Goal: Obtain resource: Obtain resource

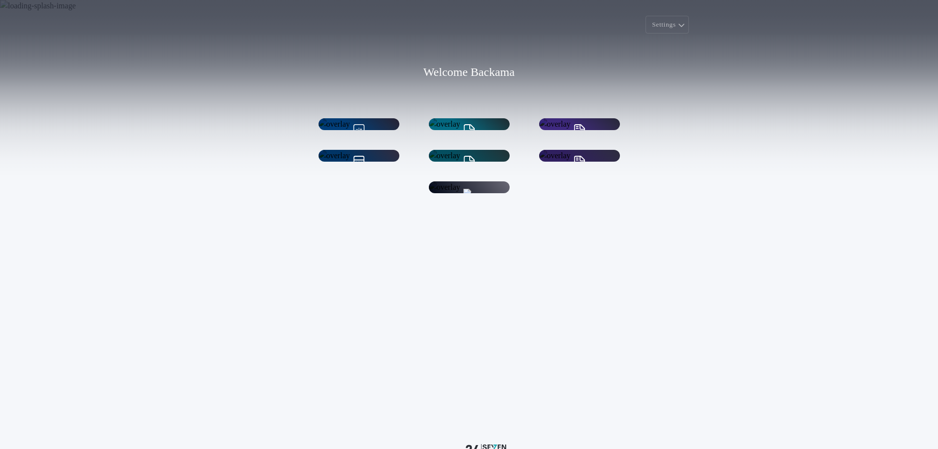
click at [373, 135] on div "Quick Calc Get a quick title calculation" at bounding box center [359, 124] width 81 height 23
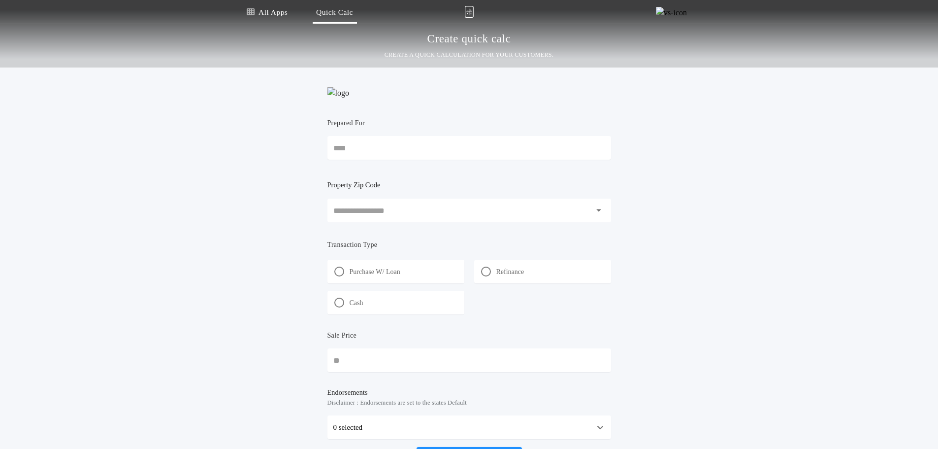
click at [934, 2] on div "Menu All Apps Quick Calc Create quick calc CREATE A QUICK CALCULATION FOR YOUR …" at bounding box center [469, 33] width 938 height 67
click at [344, 160] on input "Prepared For" at bounding box center [470, 148] width 284 height 24
type input "******"
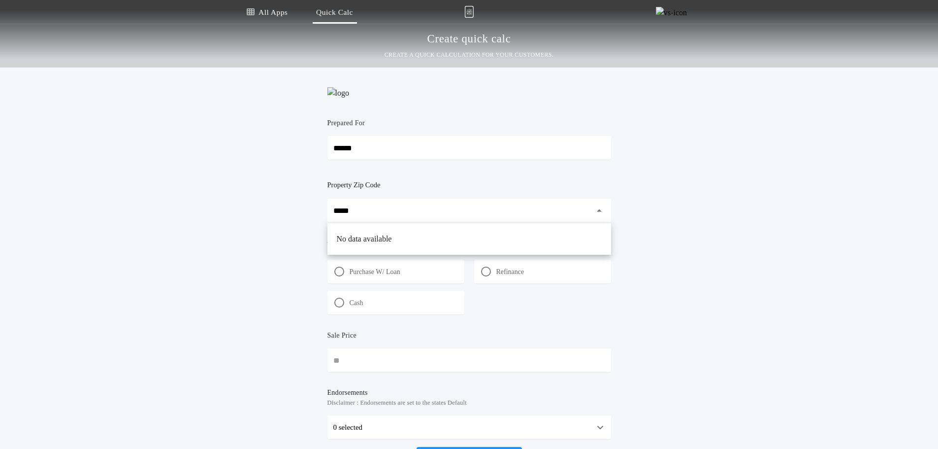
type input "*****"
click at [376, 222] on input "*****" at bounding box center [462, 211] width 258 height 24
click at [476, 222] on input "*****" at bounding box center [462, 211] width 258 height 24
click at [394, 222] on input "*****" at bounding box center [462, 211] width 258 height 24
type input "*"
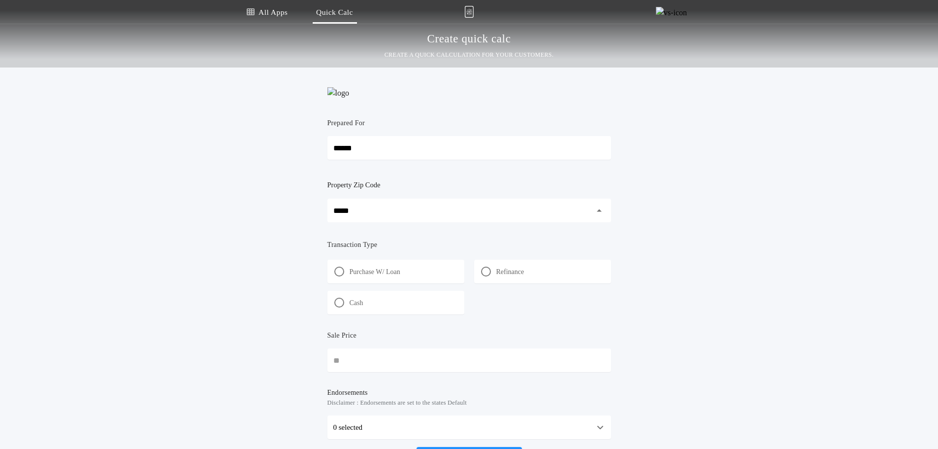
drag, startPoint x: 368, startPoint y: 227, endPoint x: 42, endPoint y: 176, distance: 330.1
click at [129, 185] on div "All Apps Quick Calc Quick Net Sheet Quick Estimate Title Calculator Seller Net …" at bounding box center [469, 238] width 938 height 476
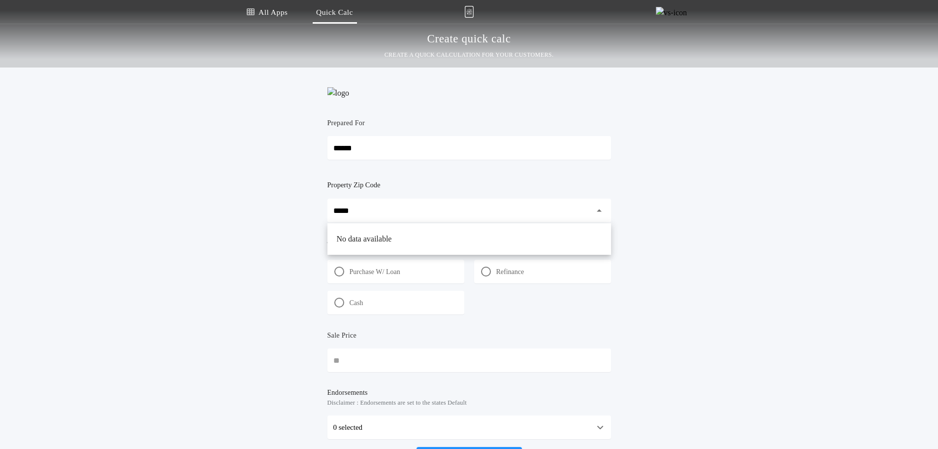
type input "*****"
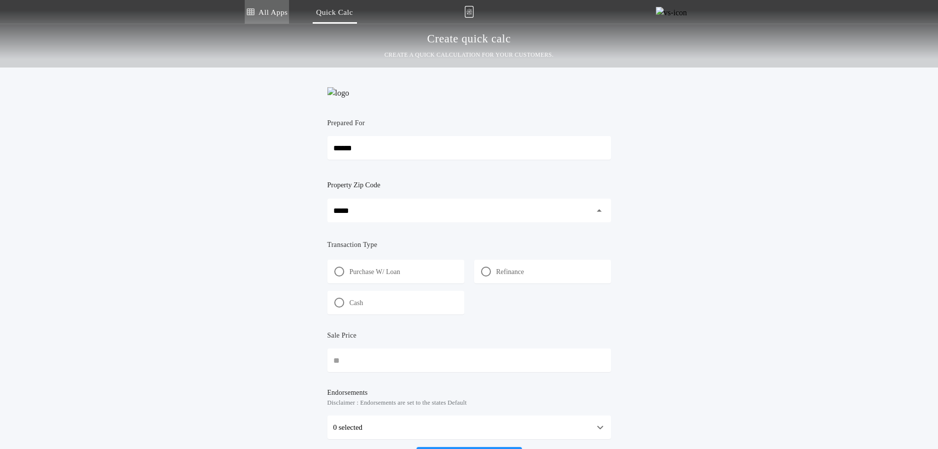
click at [260, 7] on link "All Apps" at bounding box center [267, 12] width 44 height 24
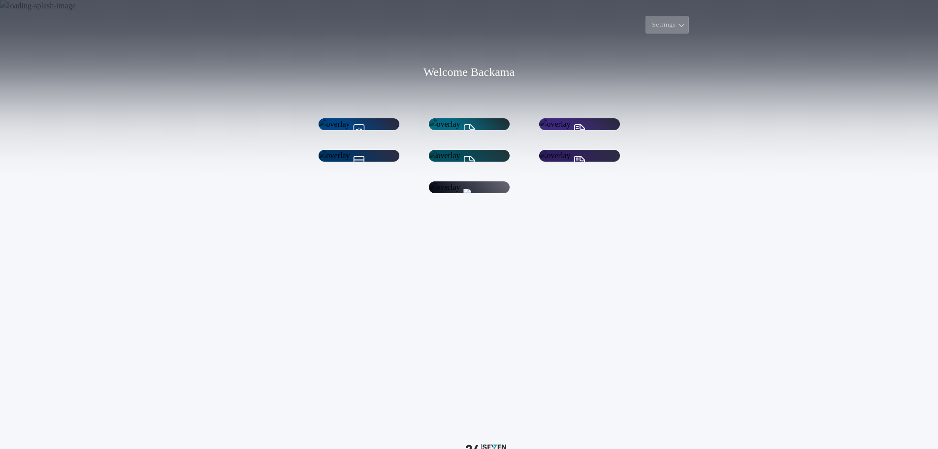
click at [671, 33] on button "Settings" at bounding box center [667, 25] width 43 height 18
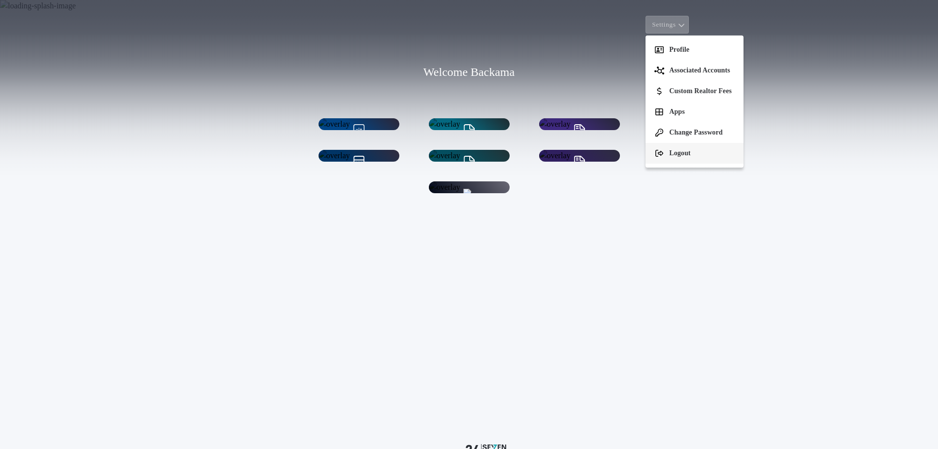
click at [668, 153] on button "Logout" at bounding box center [695, 153] width 98 height 21
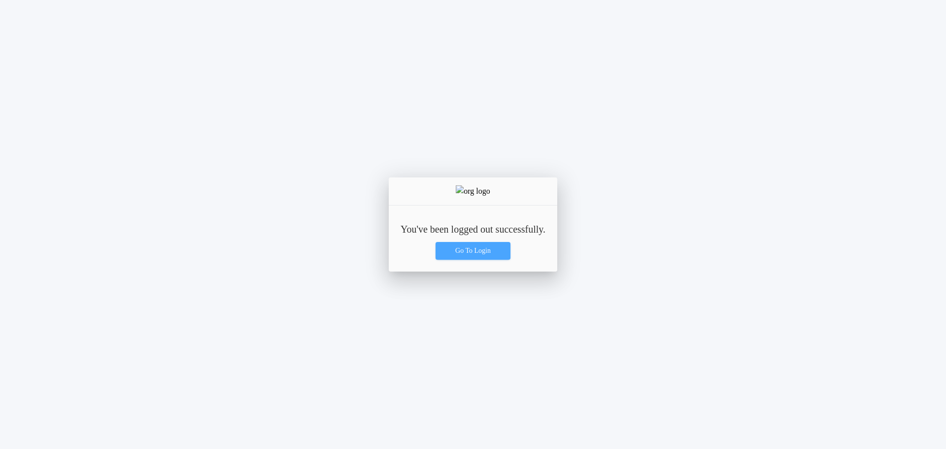
click at [495, 246] on button "Go To Login" at bounding box center [472, 251] width 75 height 18
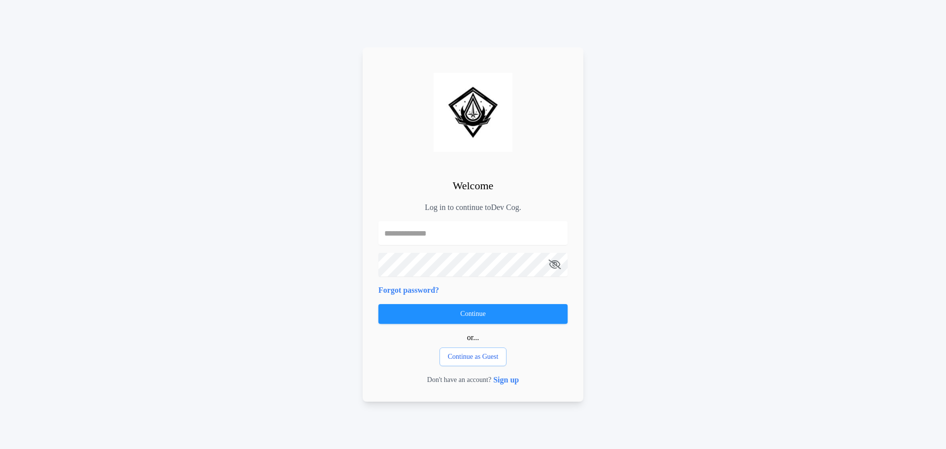
click at [442, 228] on input "text" at bounding box center [472, 233] width 189 height 24
click at [417, 233] on input "**********" at bounding box center [472, 233] width 189 height 24
type input "**********"
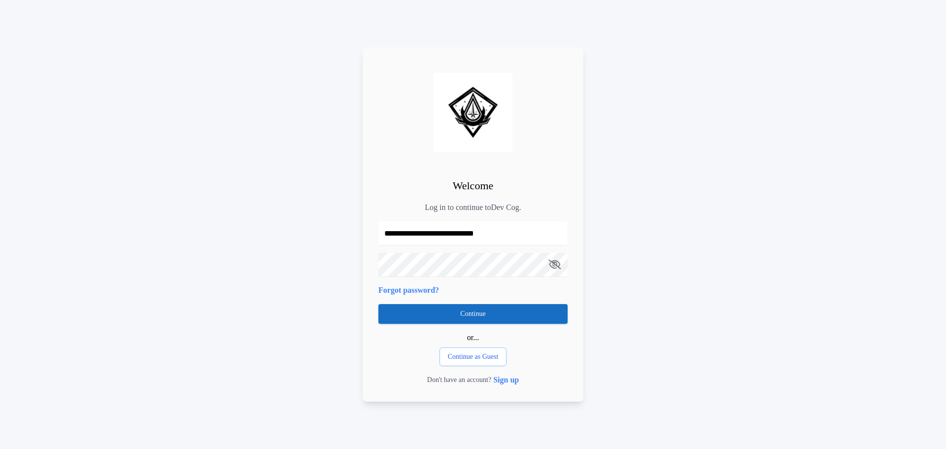
click at [496, 310] on button "Continue" at bounding box center [472, 314] width 189 height 20
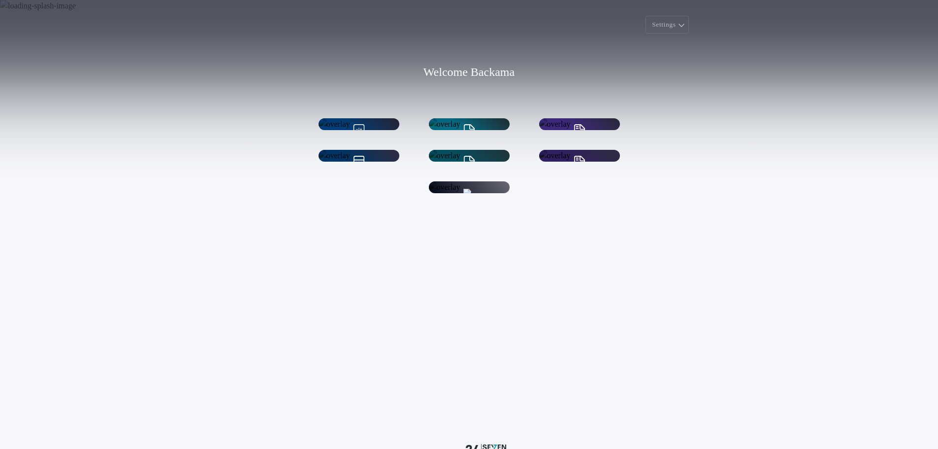
click at [334, 169] on div "Quick Calc Get a quick title calculation" at bounding box center [359, 163] width 59 height 19
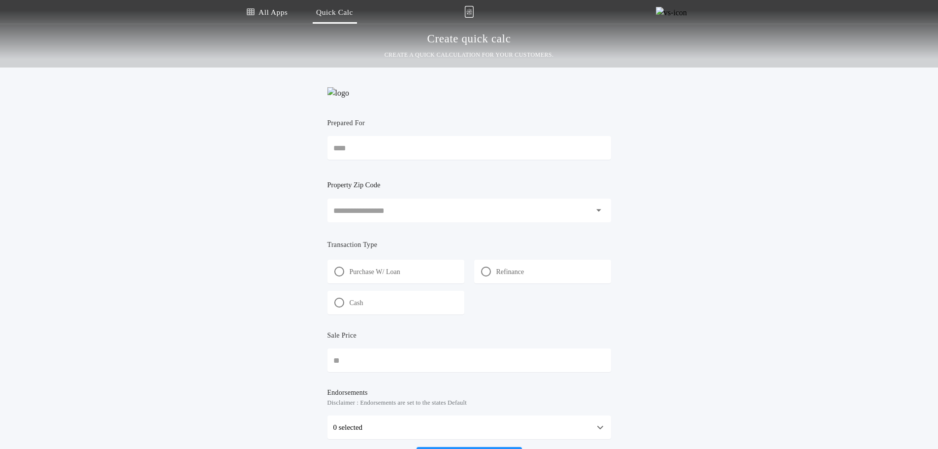
click at [422, 136] on div "Prepared For" at bounding box center [470, 127] width 284 height 18
click at [422, 140] on input "Prepared For" at bounding box center [470, 148] width 284 height 24
type input "******"
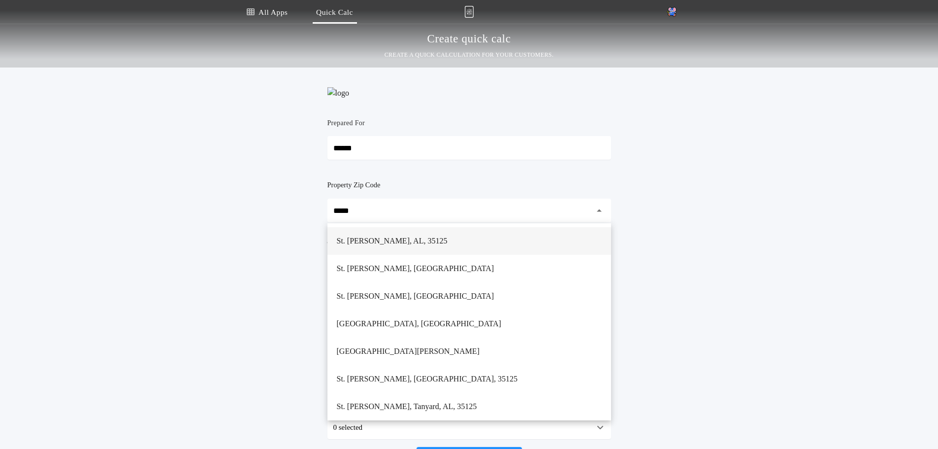
click at [418, 253] on h1 "St. Clair, Chulavista, AL, 35125" at bounding box center [392, 241] width 127 height 24
type input "**********"
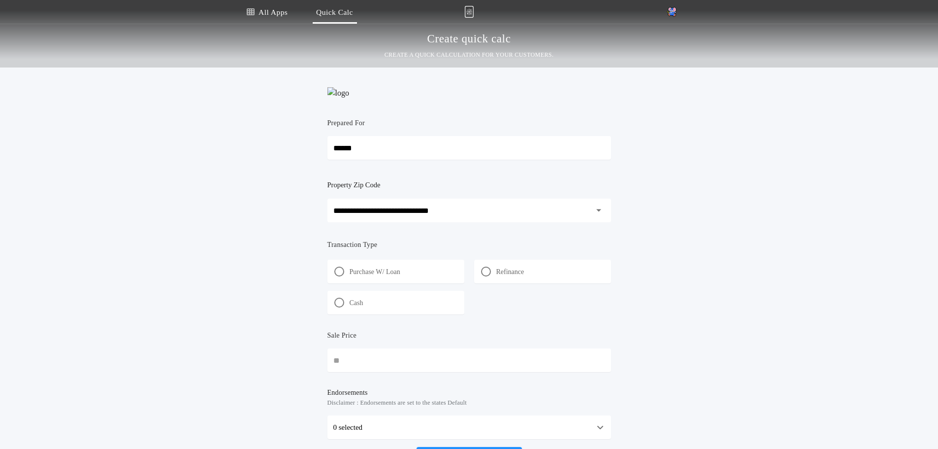
click at [411, 283] on div "Purchase W/ Loan" at bounding box center [396, 272] width 137 height 24
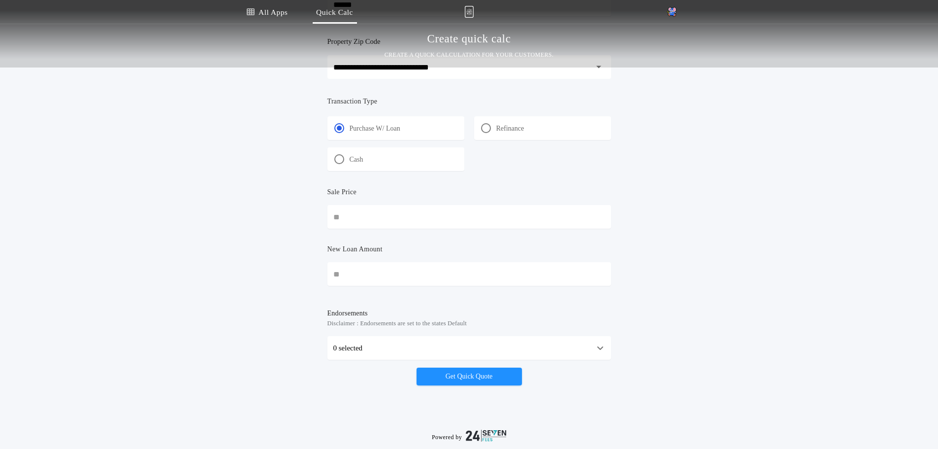
scroll to position [148, 0]
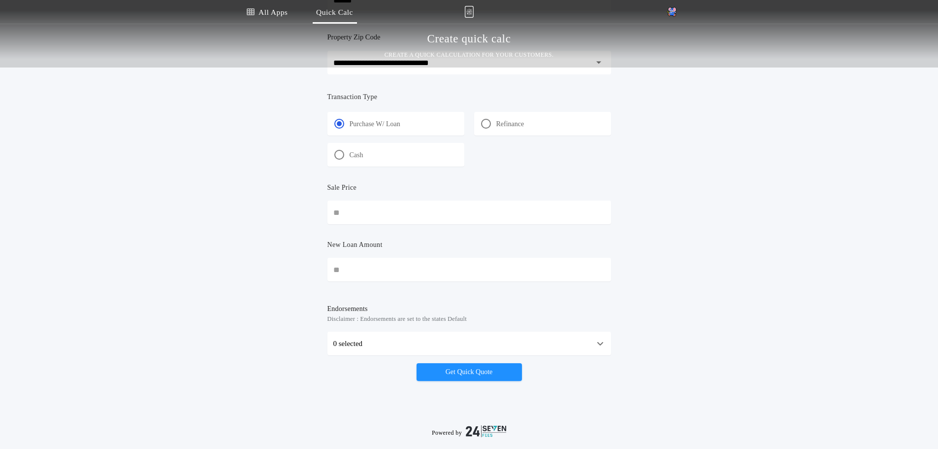
click at [411, 217] on input "Sale Price" at bounding box center [470, 212] width 284 height 24
type input "********"
click at [404, 281] on input "New Loan Amount" at bounding box center [470, 270] width 284 height 24
type input "********"
click at [515, 393] on div "**********" at bounding box center [470, 156] width 296 height 473
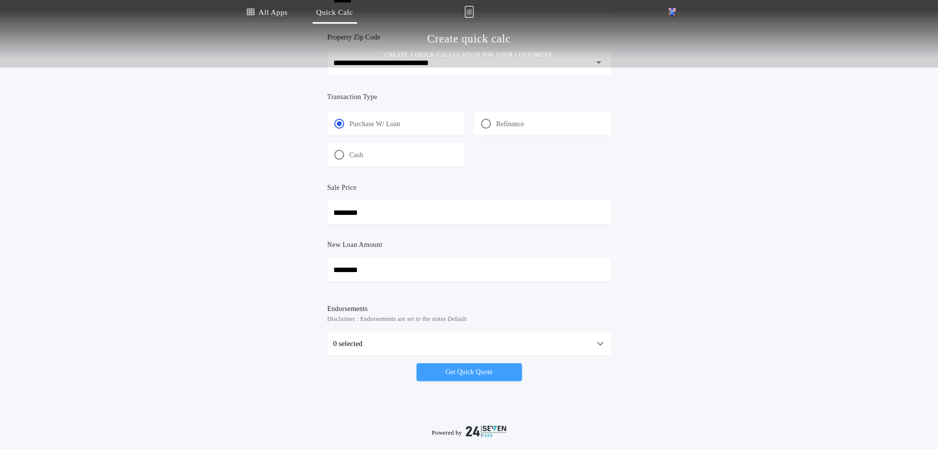
click at [455, 381] on button "Get Quick Quote" at bounding box center [469, 372] width 105 height 18
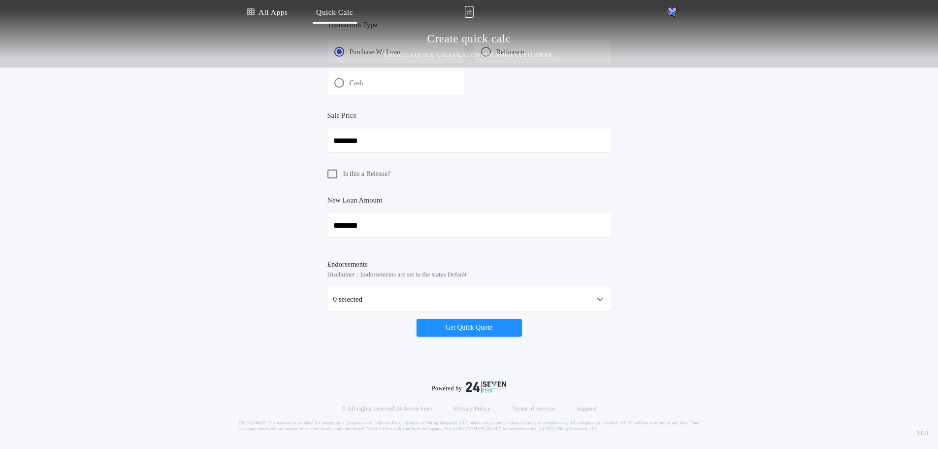
scroll to position [236, 0]
click at [494, 317] on button "Get Quick Quote" at bounding box center [469, 325] width 105 height 18
click at [473, 331] on button "Get Quick Quote" at bounding box center [469, 325] width 105 height 18
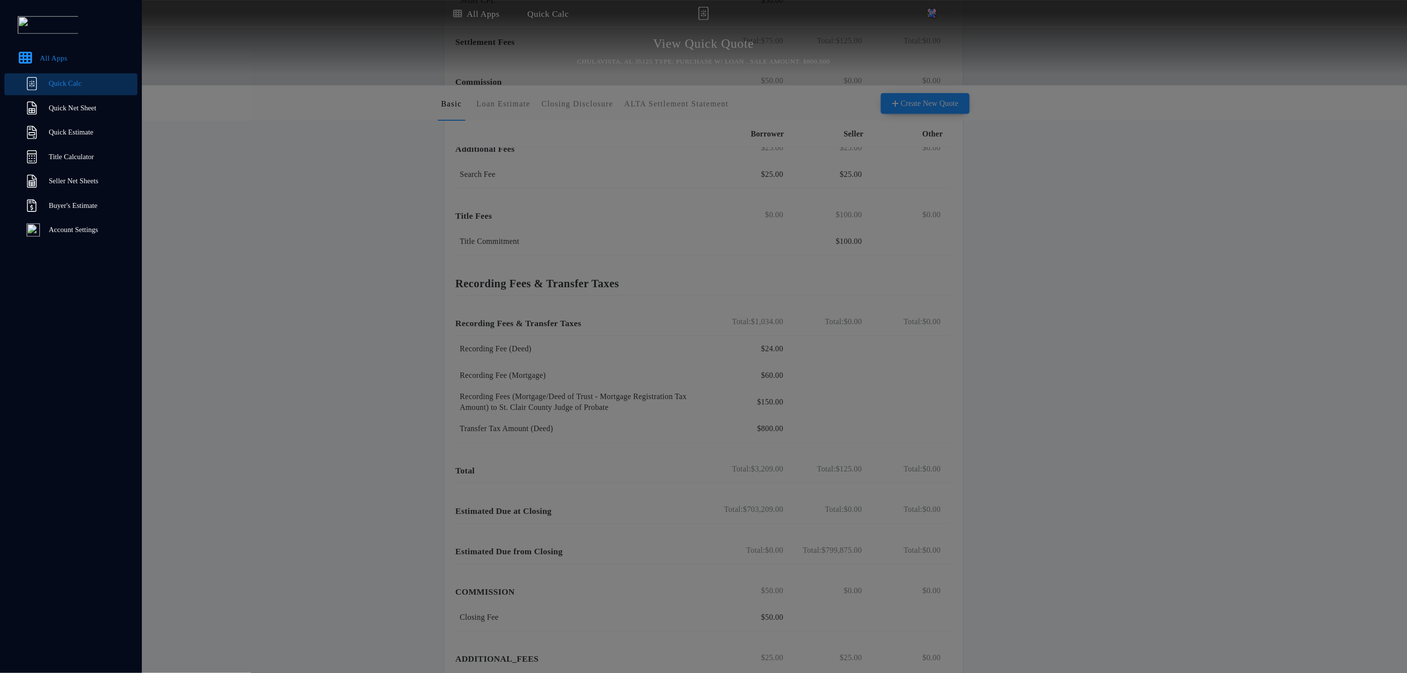
scroll to position [328, 0]
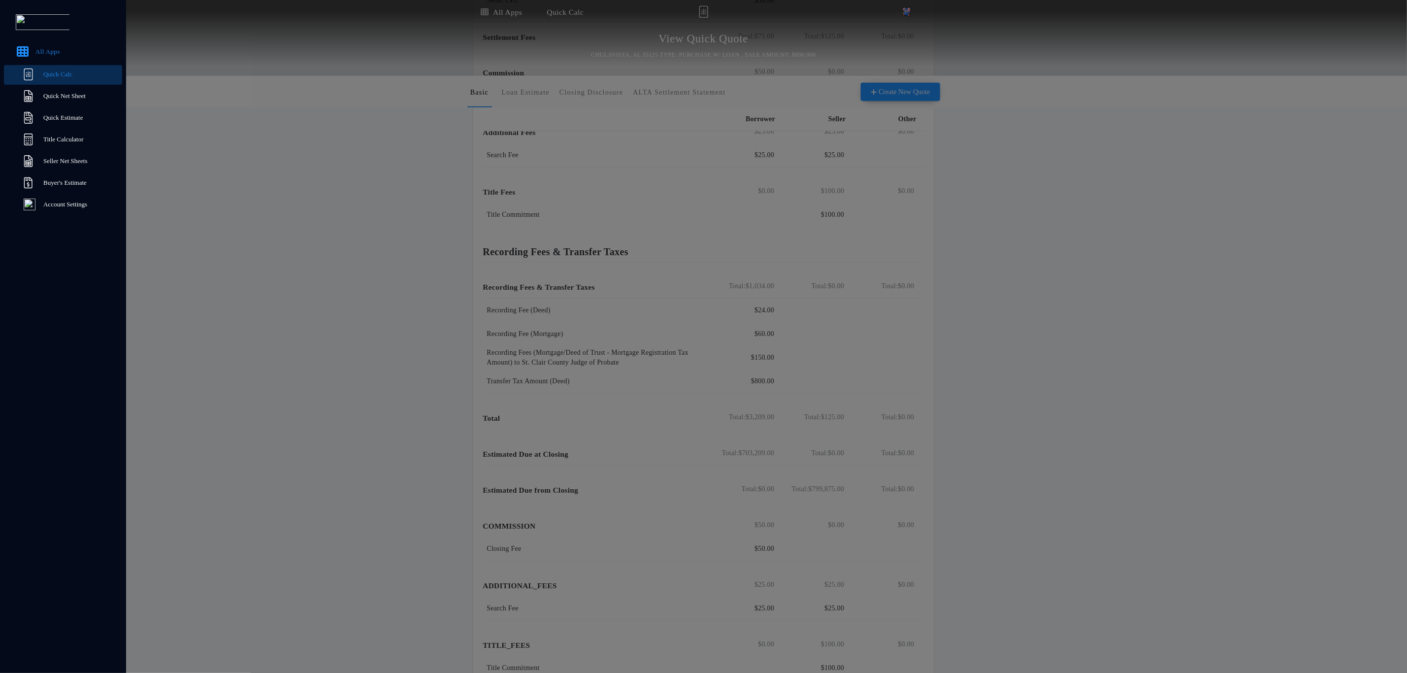
drag, startPoint x: 259, startPoint y: 513, endPoint x: 292, endPoint y: 577, distance: 71.8
click at [292, 448] on button "All Apps Quick Calc Quick Net Sheet Quick Estimate Title Calculator Seller Net …" at bounding box center [703, 336] width 1407 height 673
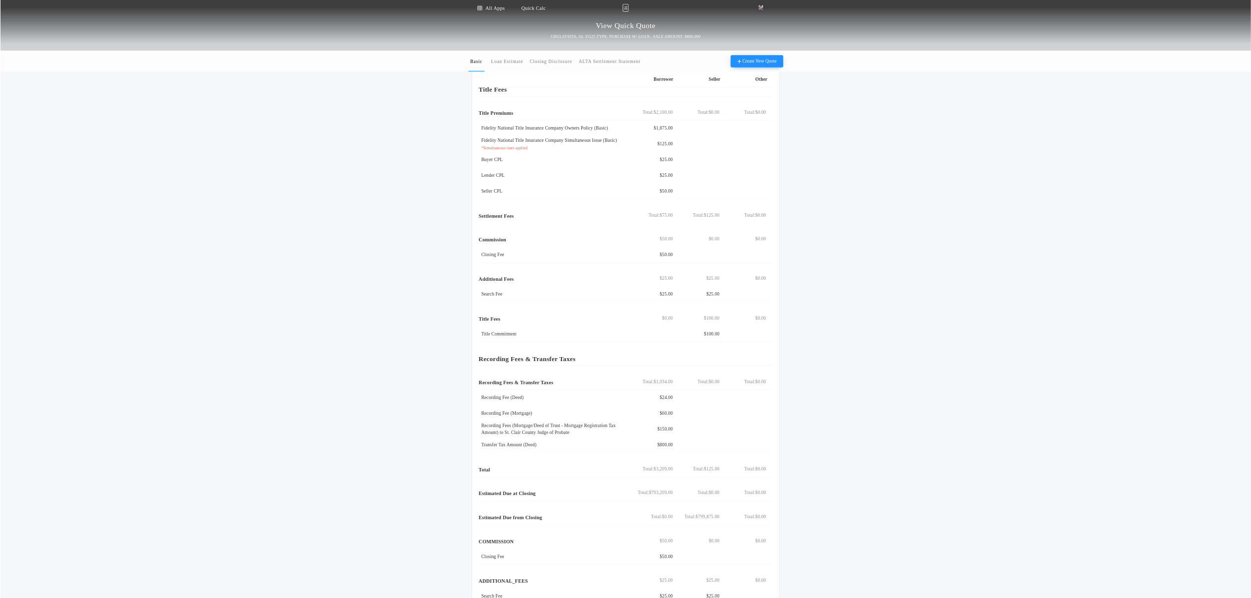
scroll to position [0, 0]
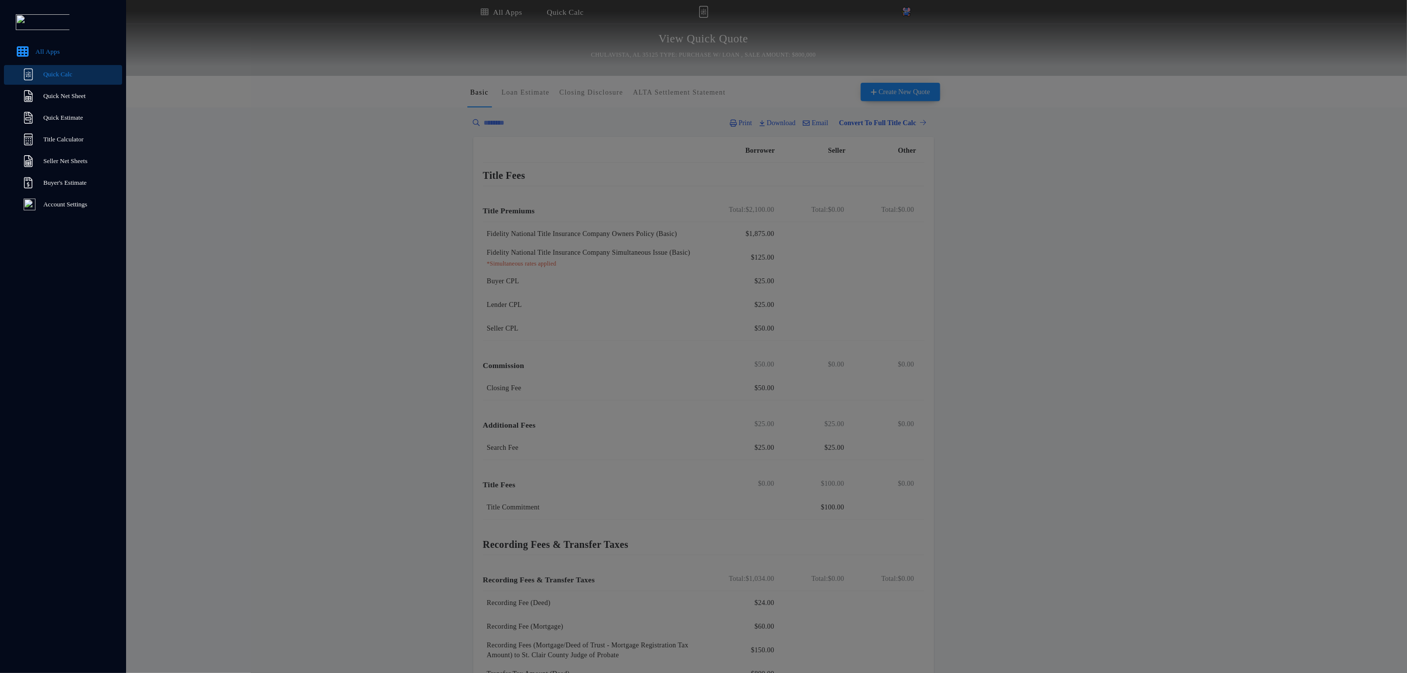
drag, startPoint x: 549, startPoint y: 491, endPoint x: 411, endPoint y: 368, distance: 184.2
click at [411, 368] on button "All Apps Quick Calc Quick Net Sheet Quick Estimate Title Calculator Seller Net …" at bounding box center [703, 336] width 1407 height 673
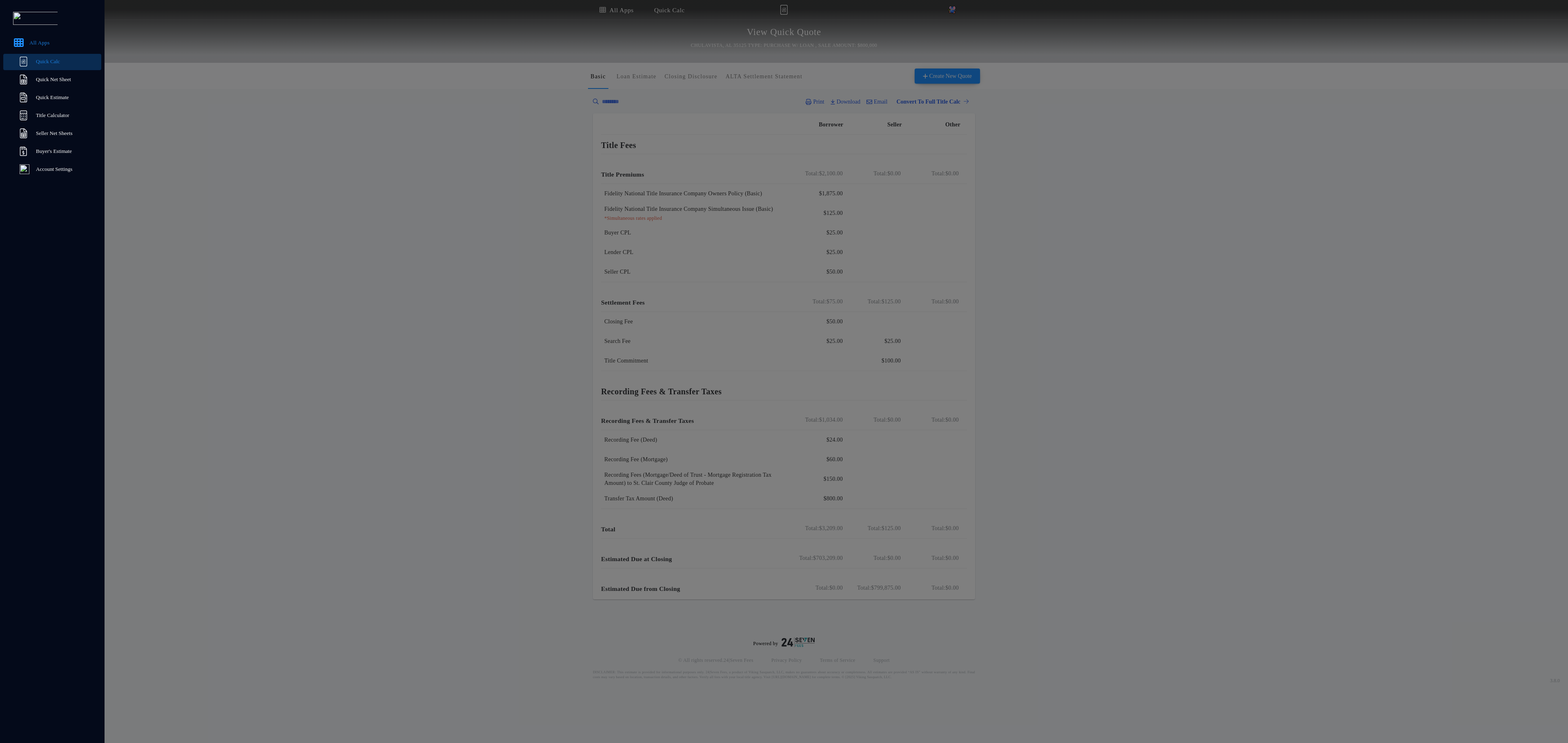
click at [375, 371] on button "All Apps Quick Calc Quick Net Sheet Quick Estimate Title Calculator Seller Net …" at bounding box center [784, 371] width 1568 height 743
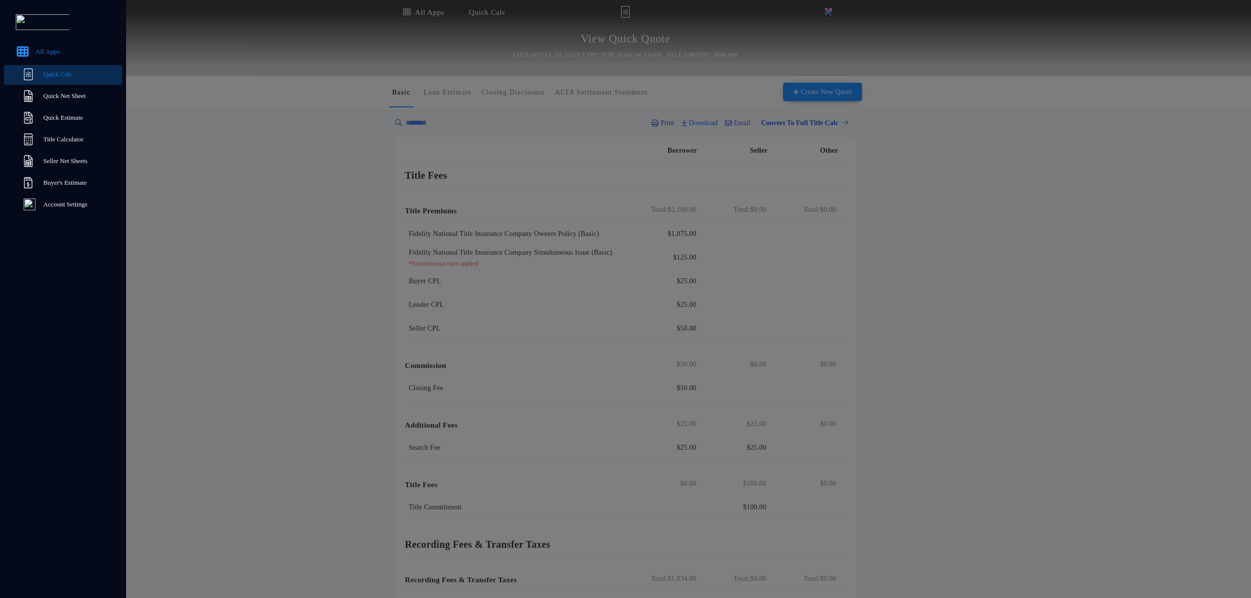
click at [365, 424] on button "All Apps Quick Calc Quick Net Sheet Quick Estimate Title Calculator Seller Net …" at bounding box center [625, 299] width 1251 height 598
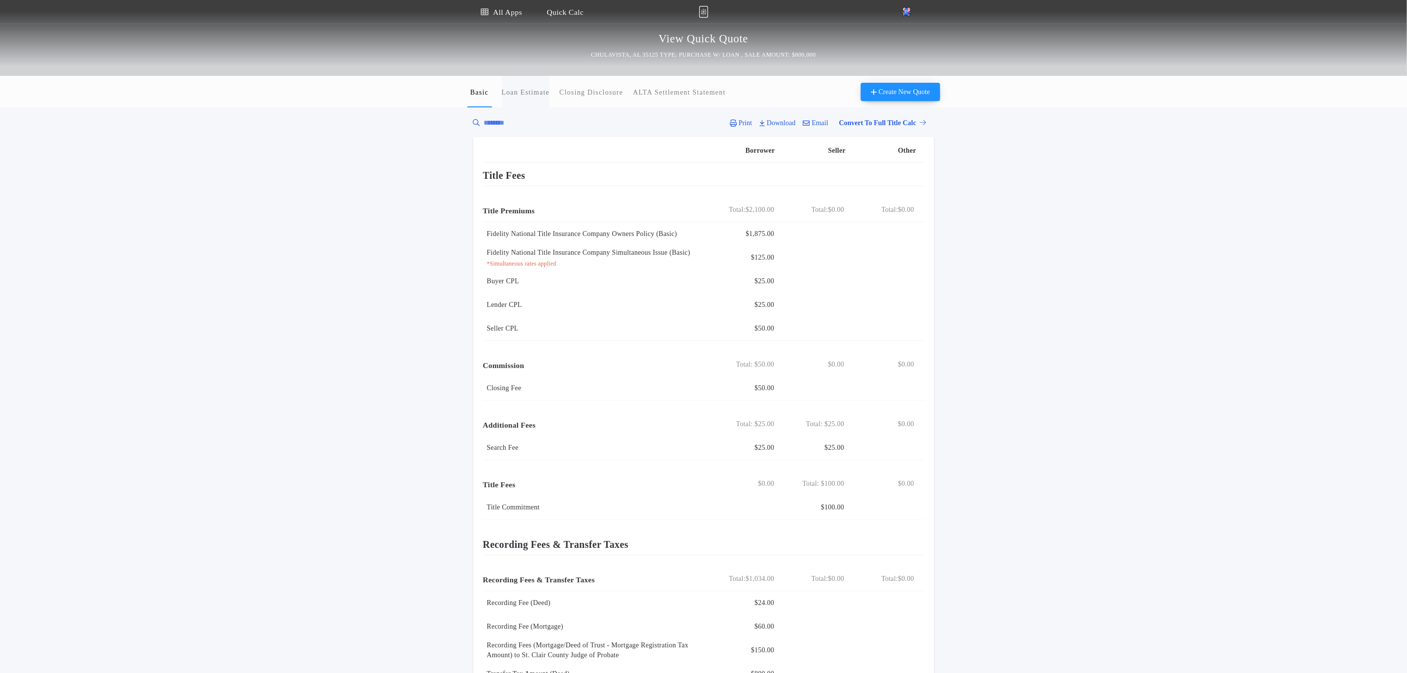
click at [543, 98] on button "Loan Estimate" at bounding box center [526, 92] width 48 height 32
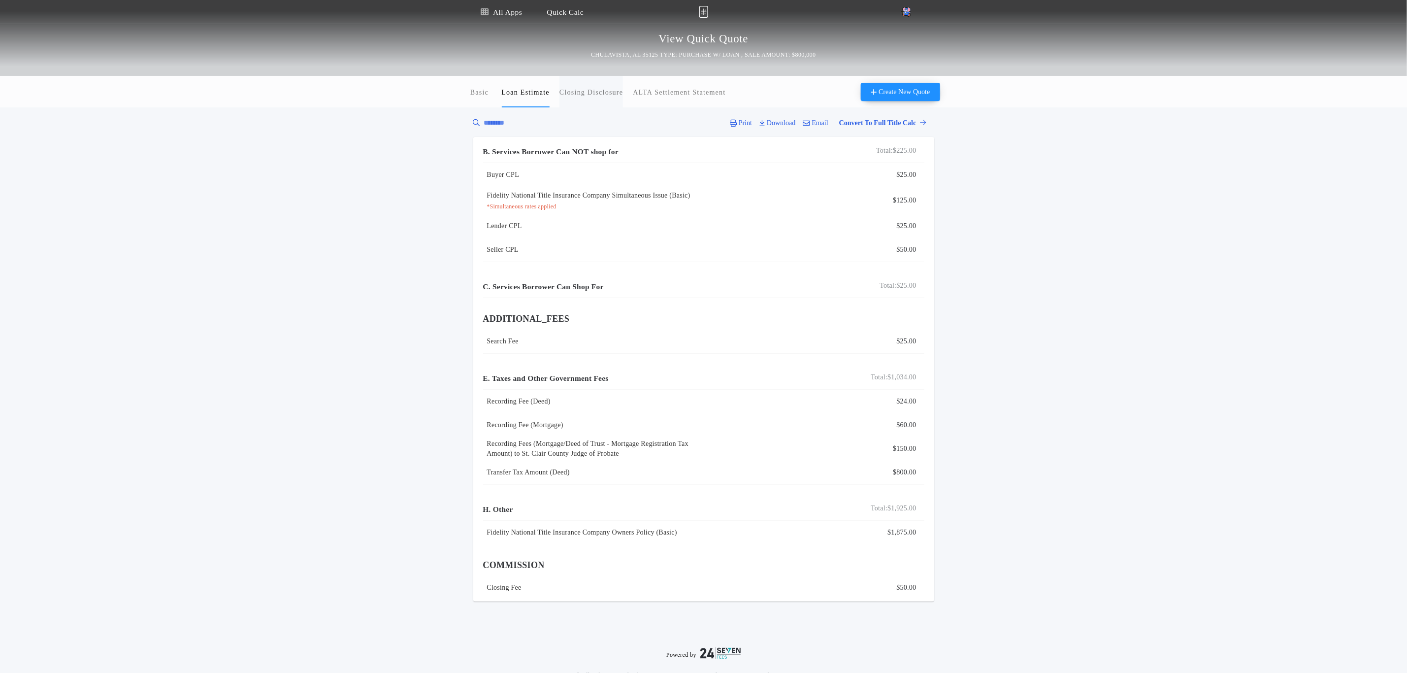
click at [606, 96] on p "Closing Disclosure" at bounding box center [592, 93] width 64 height 10
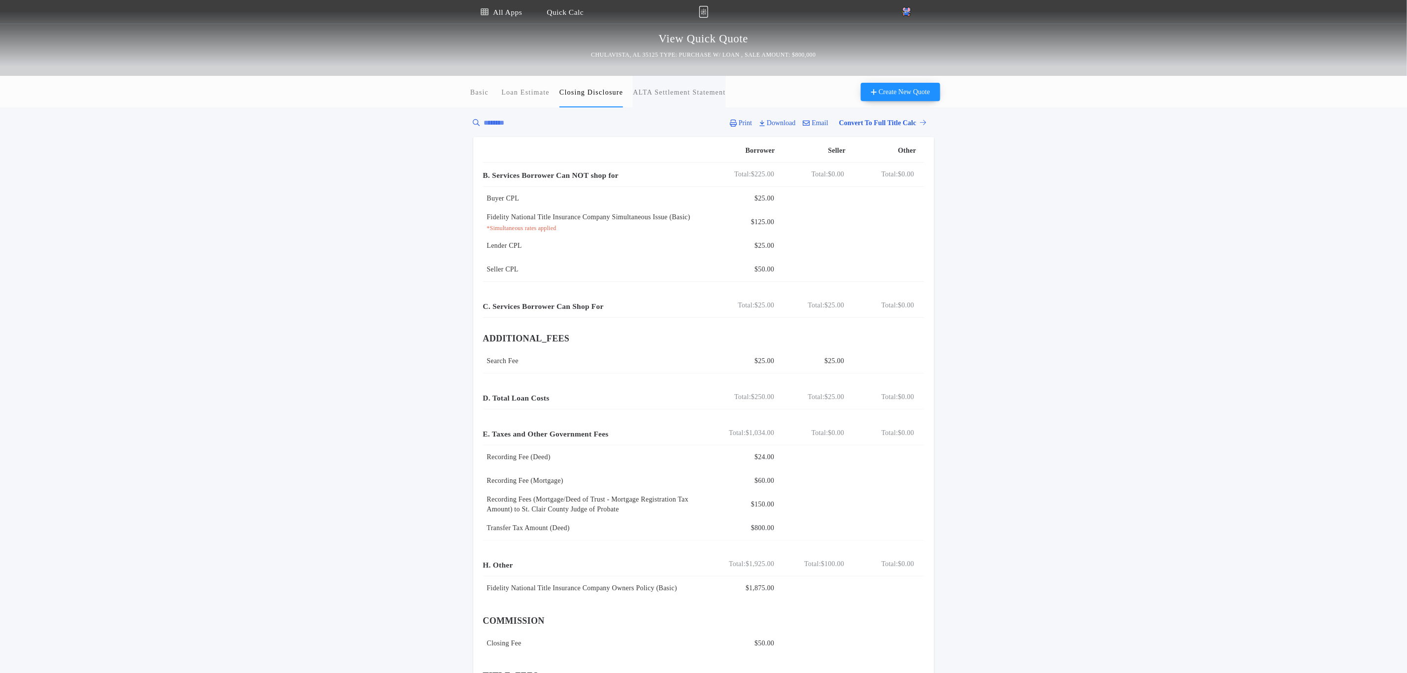
click at [656, 92] on p "ALTA Settlement Statement" at bounding box center [679, 93] width 93 height 10
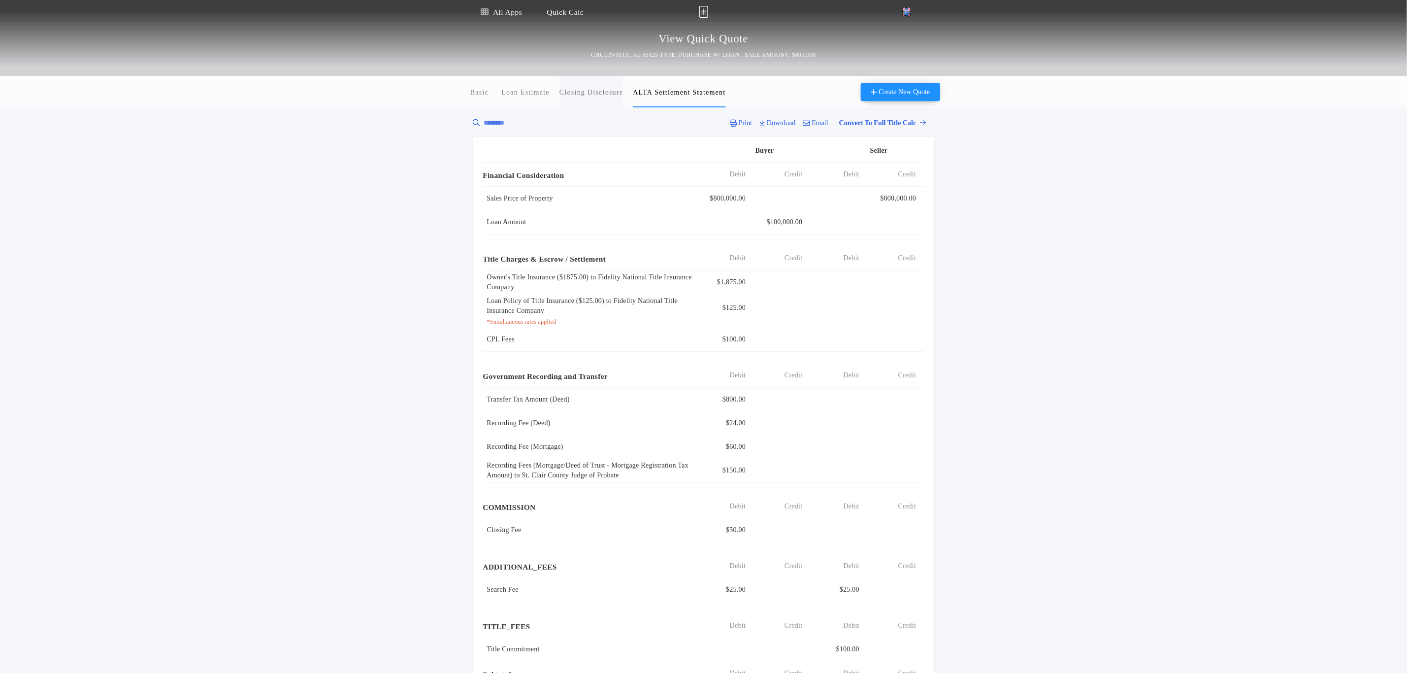
click at [568, 97] on p "Closing Disclosure" at bounding box center [592, 93] width 64 height 10
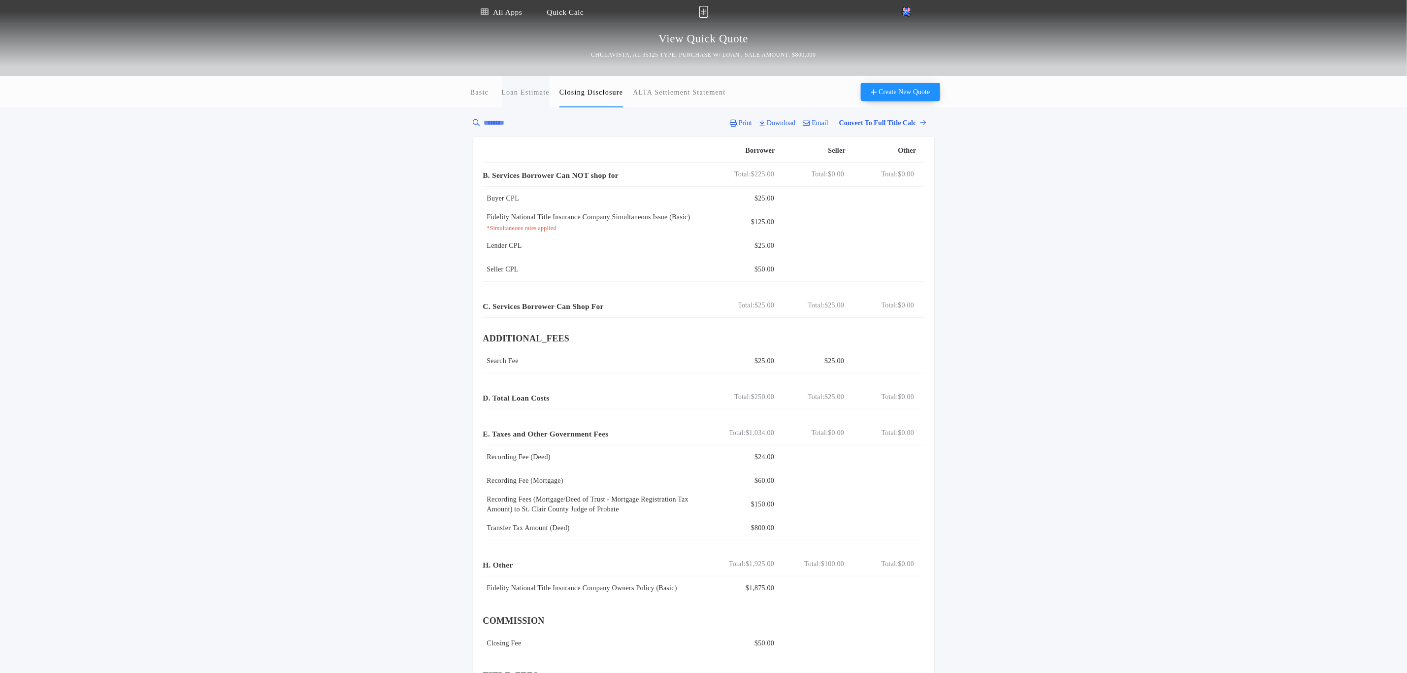
click at [541, 101] on button "Loan Estimate" at bounding box center [526, 92] width 48 height 32
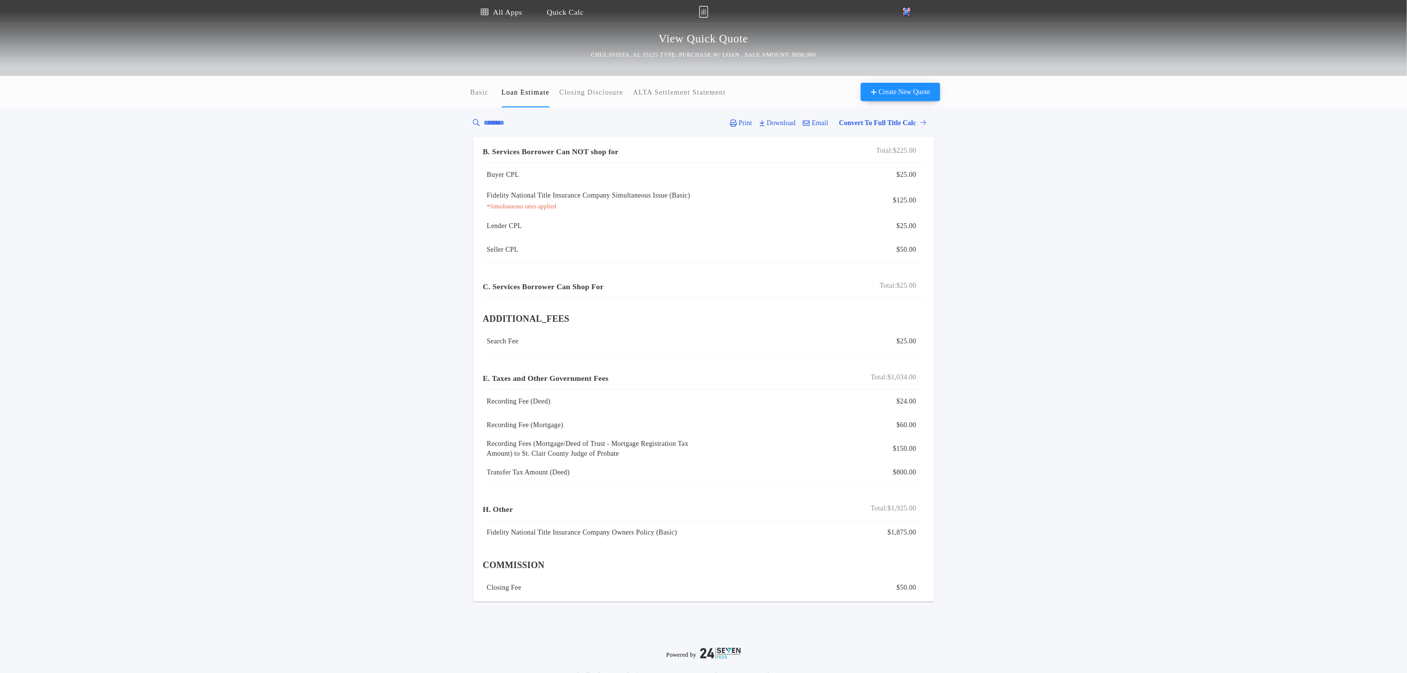
click at [492, 102] on div "Basic Loan Estimate Closing Disclosure ALTA Settlement Statement" at bounding box center [596, 92] width 259 height 32
click at [479, 98] on button "Basic" at bounding box center [479, 92] width 25 height 32
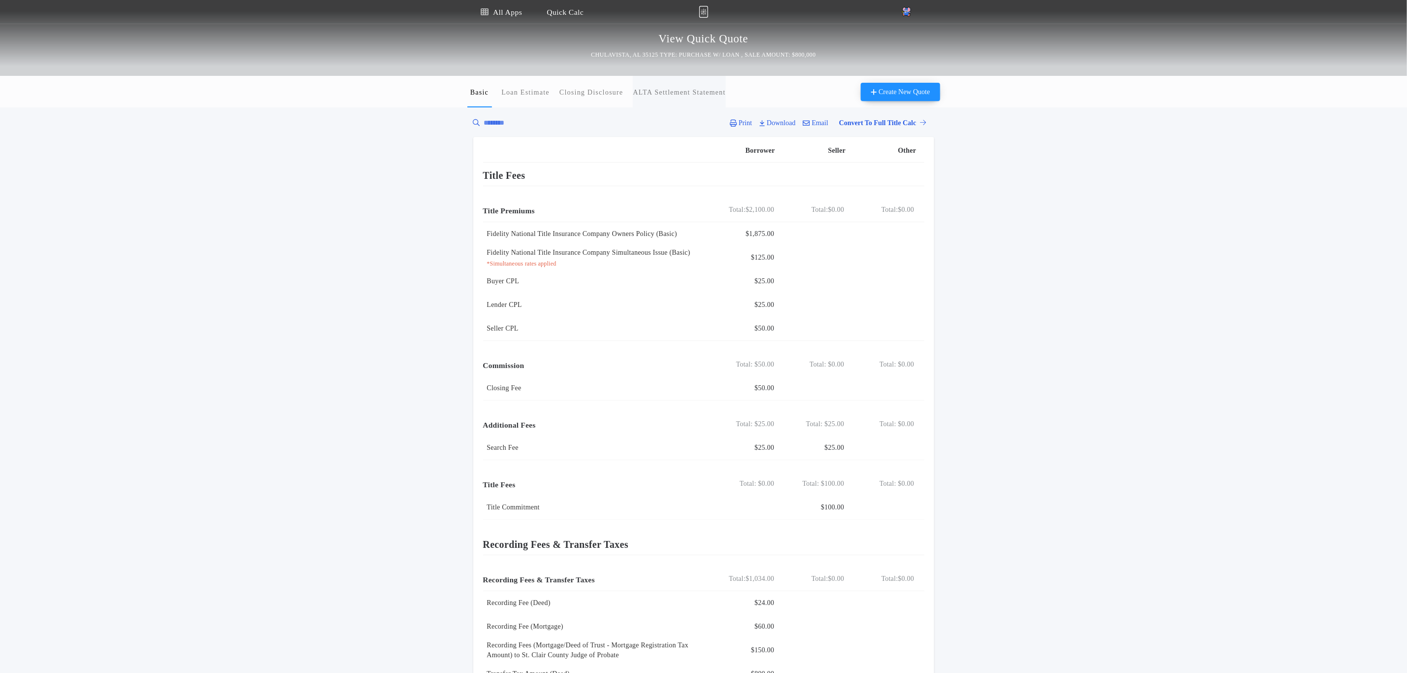
click at [726, 81] on button "ALTA Settlement Statement" at bounding box center [679, 92] width 93 height 32
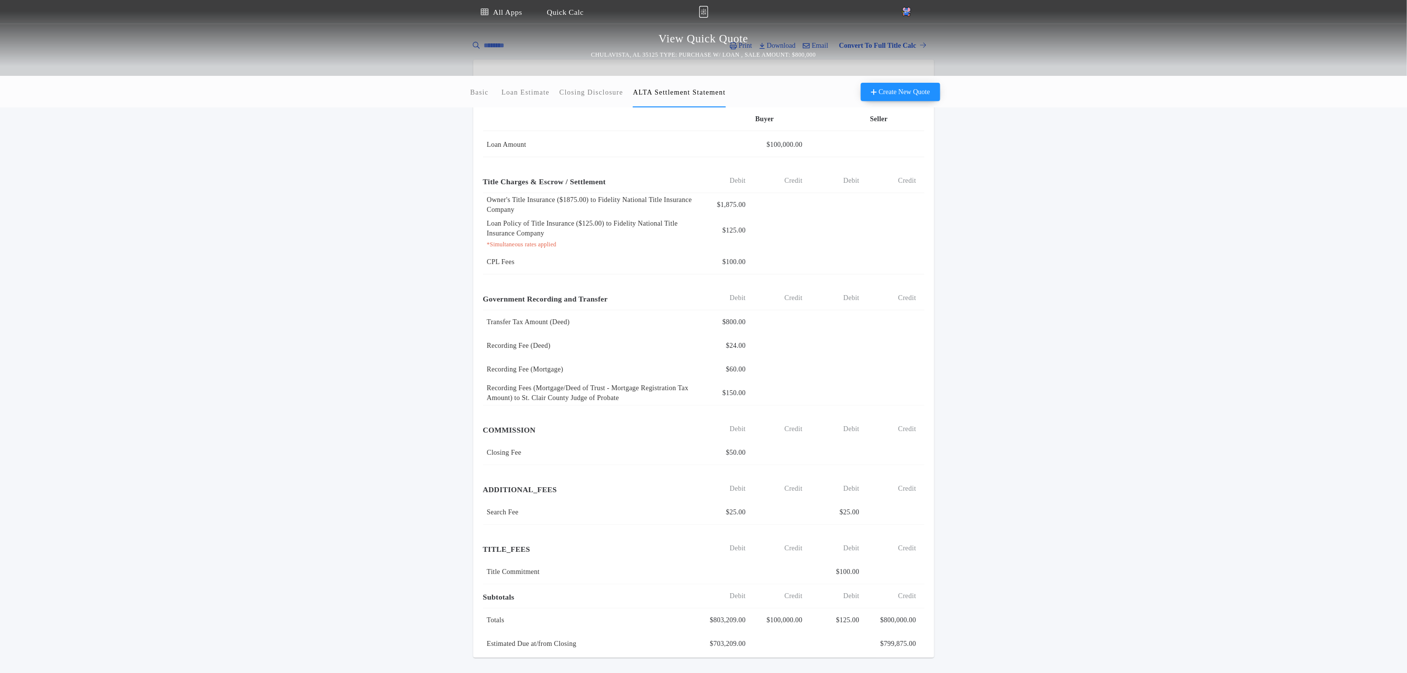
scroll to position [74, 0]
click at [551, 185] on p "Title Charges & Escrow / Settlement" at bounding box center [544, 184] width 123 height 16
copy div "Title Charges & Escrow / Settlement Total Buyer"
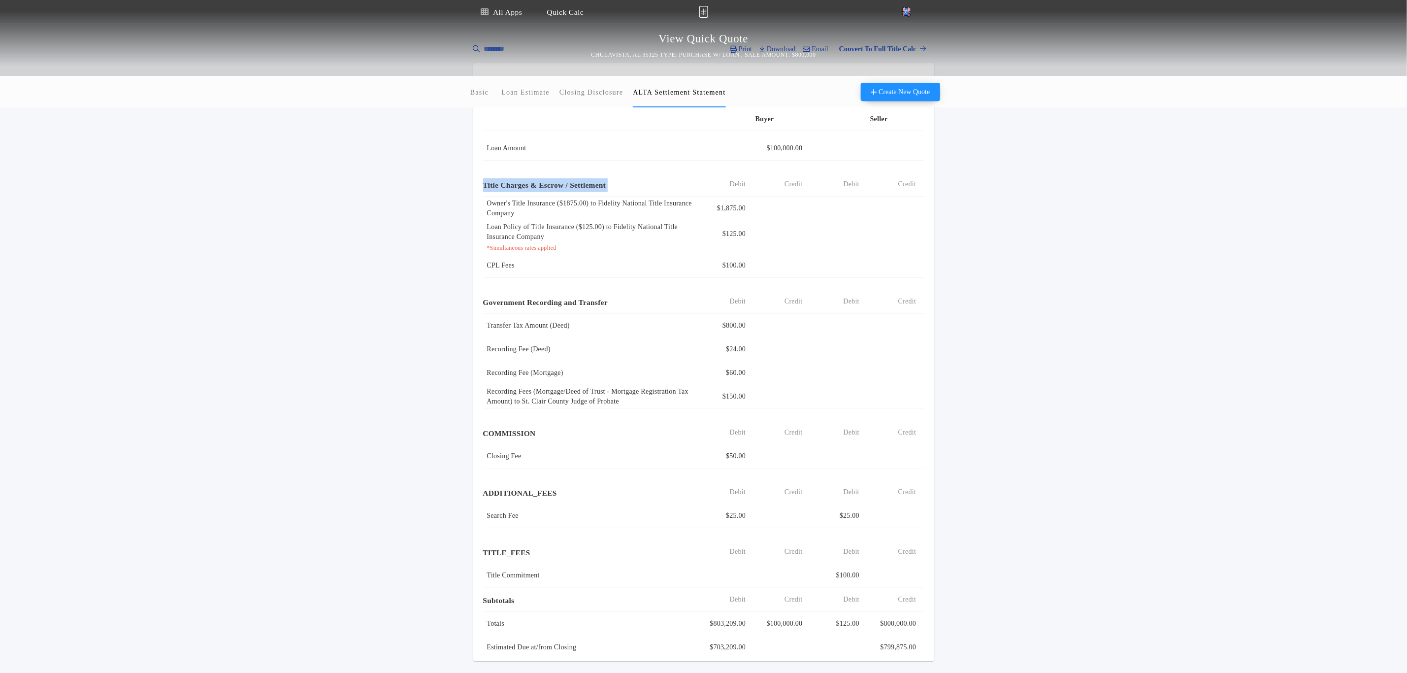
scroll to position [0, 0]
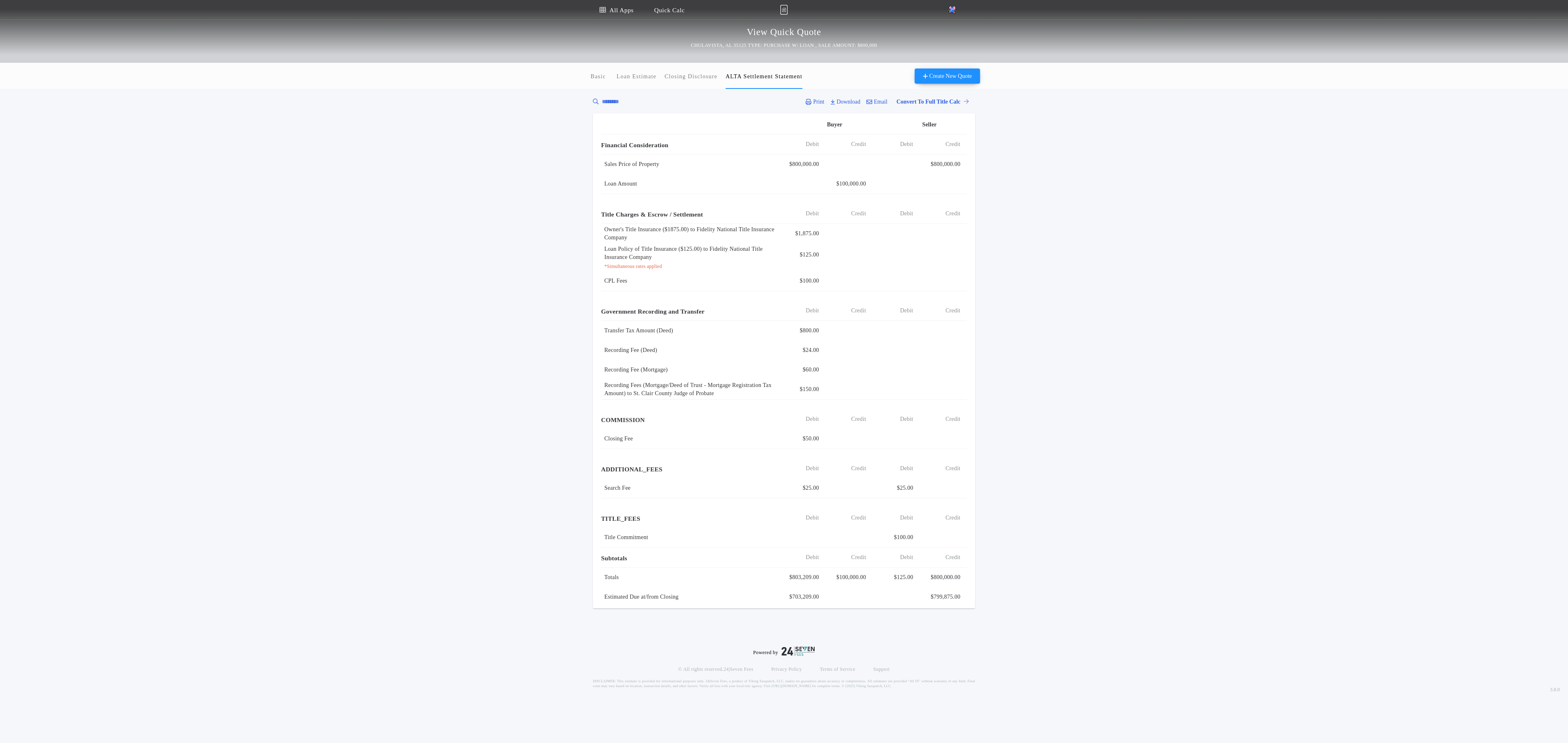
click at [566, 259] on div "Basic Loan Estimate Closing Disclosure ALTA Settlement Statement ALTA Settlemen…" at bounding box center [784, 335] width 1568 height 546
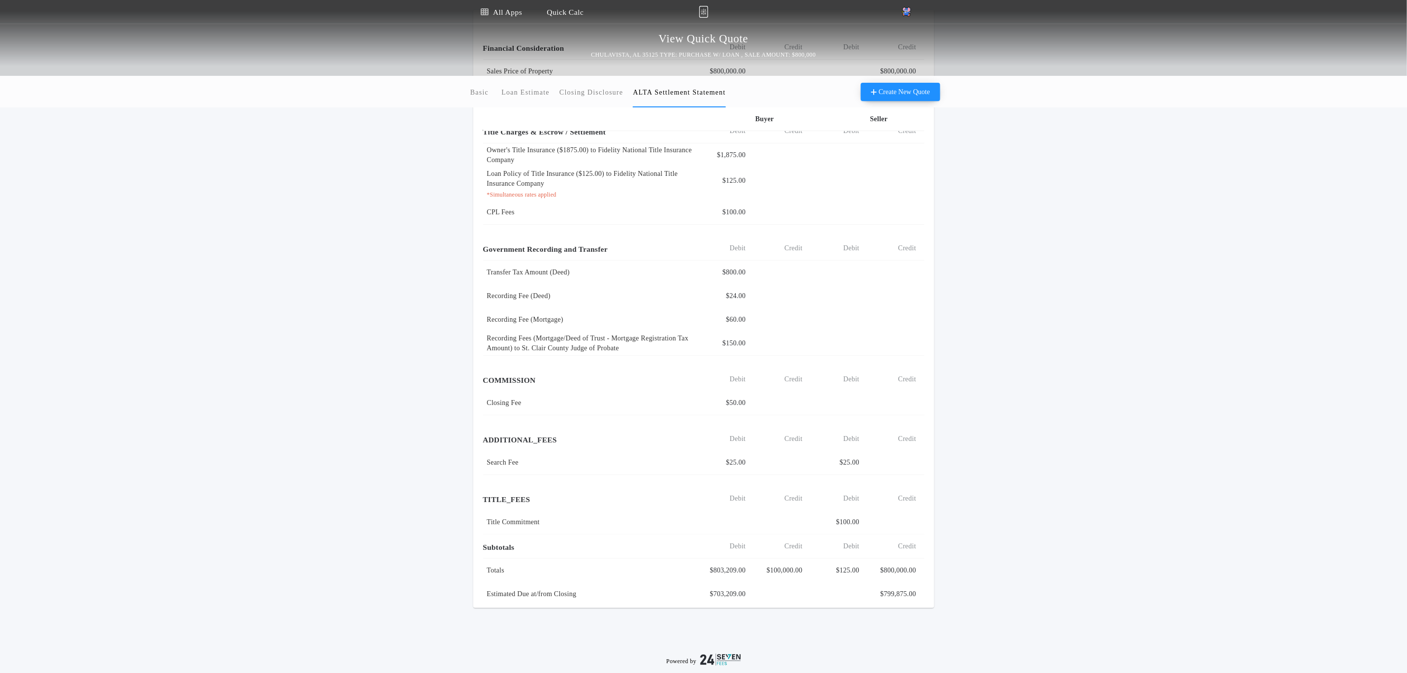
scroll to position [148, 0]
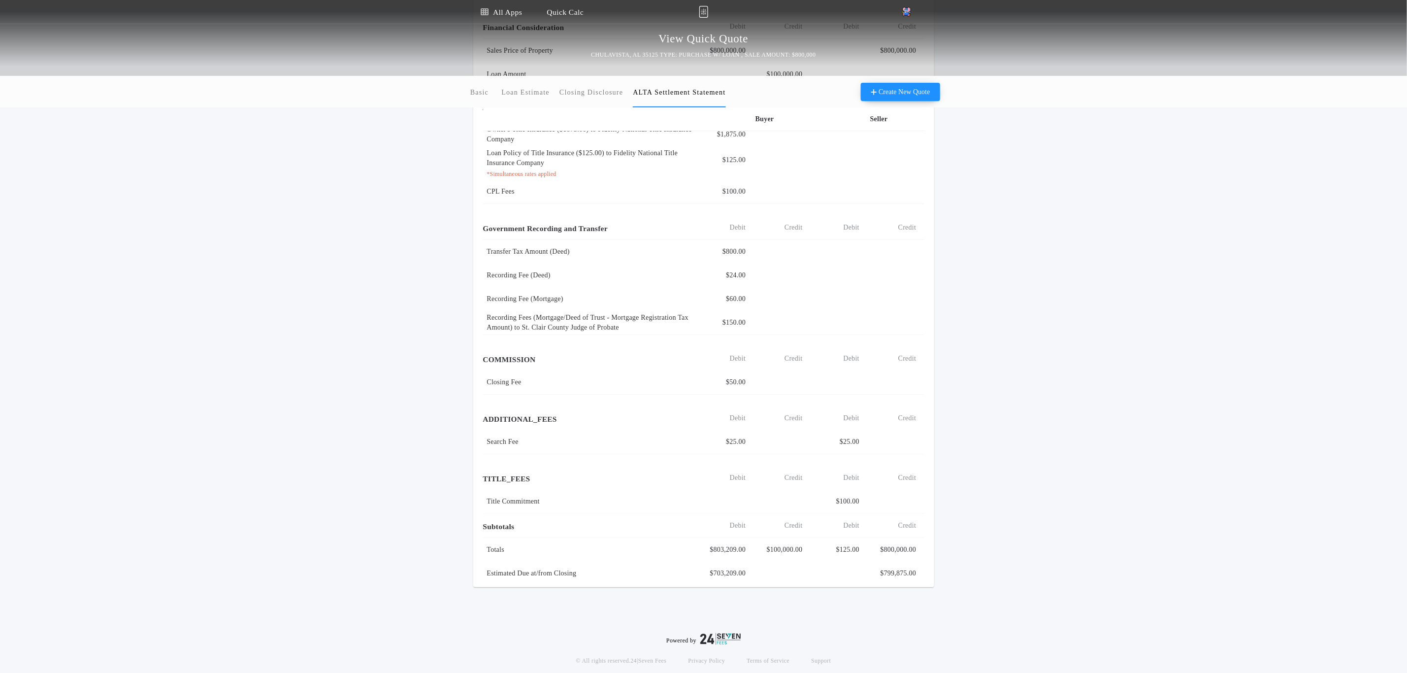
click at [287, 448] on div "Powered by © All rights reserved. 24|Seven Fees Privacy Policy Terms of Service…" at bounding box center [703, 641] width 1407 height 109
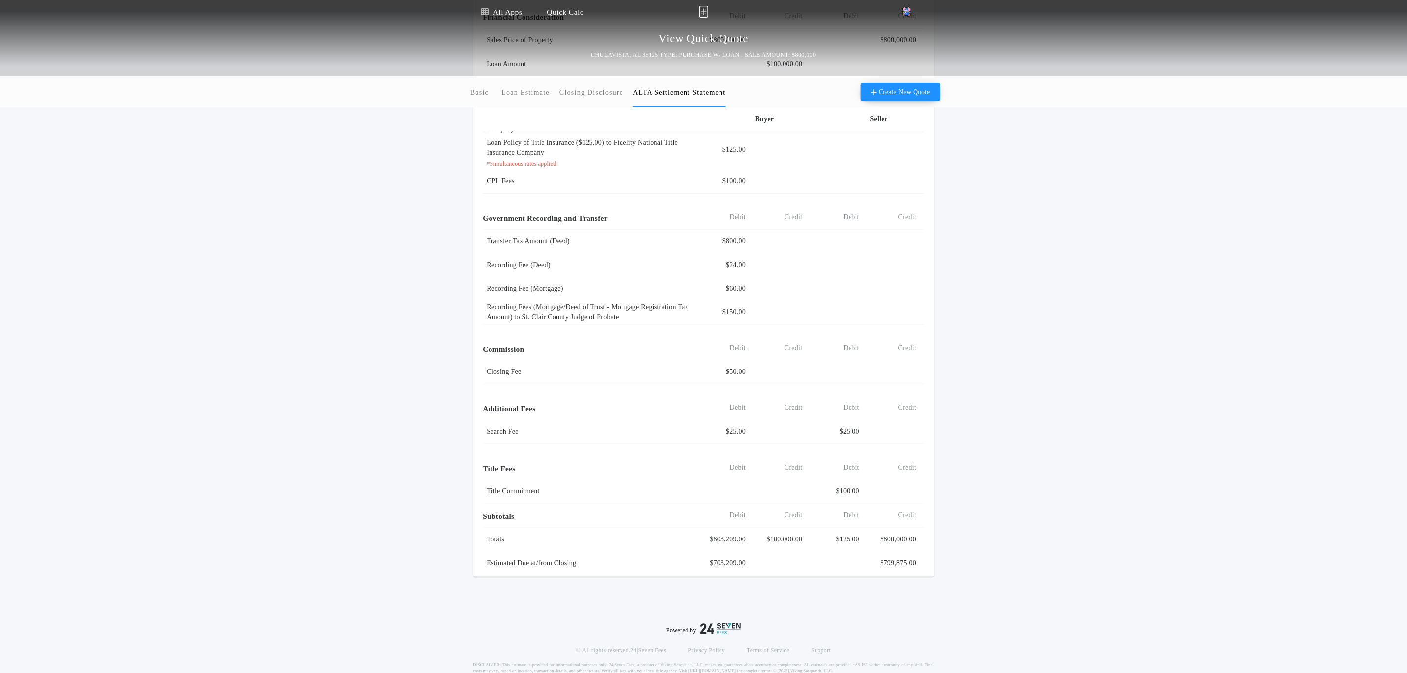
scroll to position [181, 0]
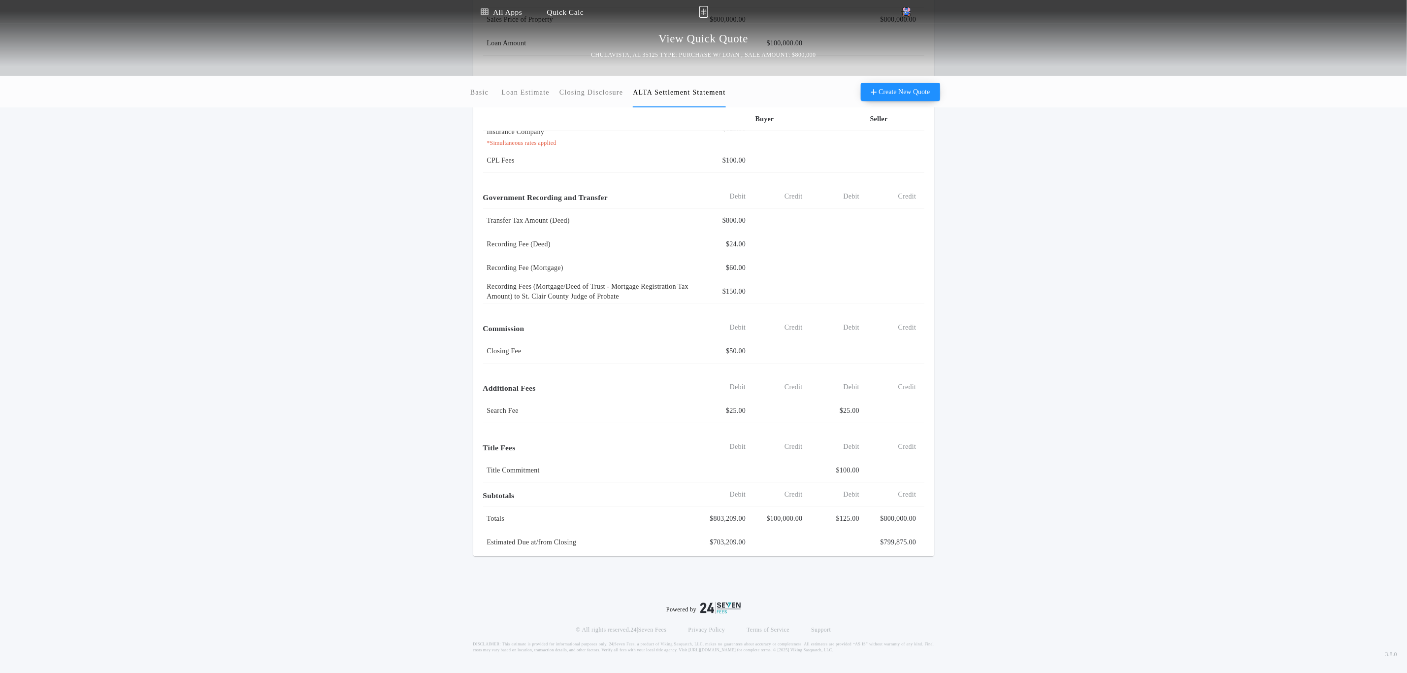
click at [558, 81] on div "Basic Loan Estimate Closing Disclosure ALTA Settlement Statement" at bounding box center [596, 92] width 259 height 32
click at [604, 90] on p "Closing Disclosure" at bounding box center [592, 93] width 64 height 10
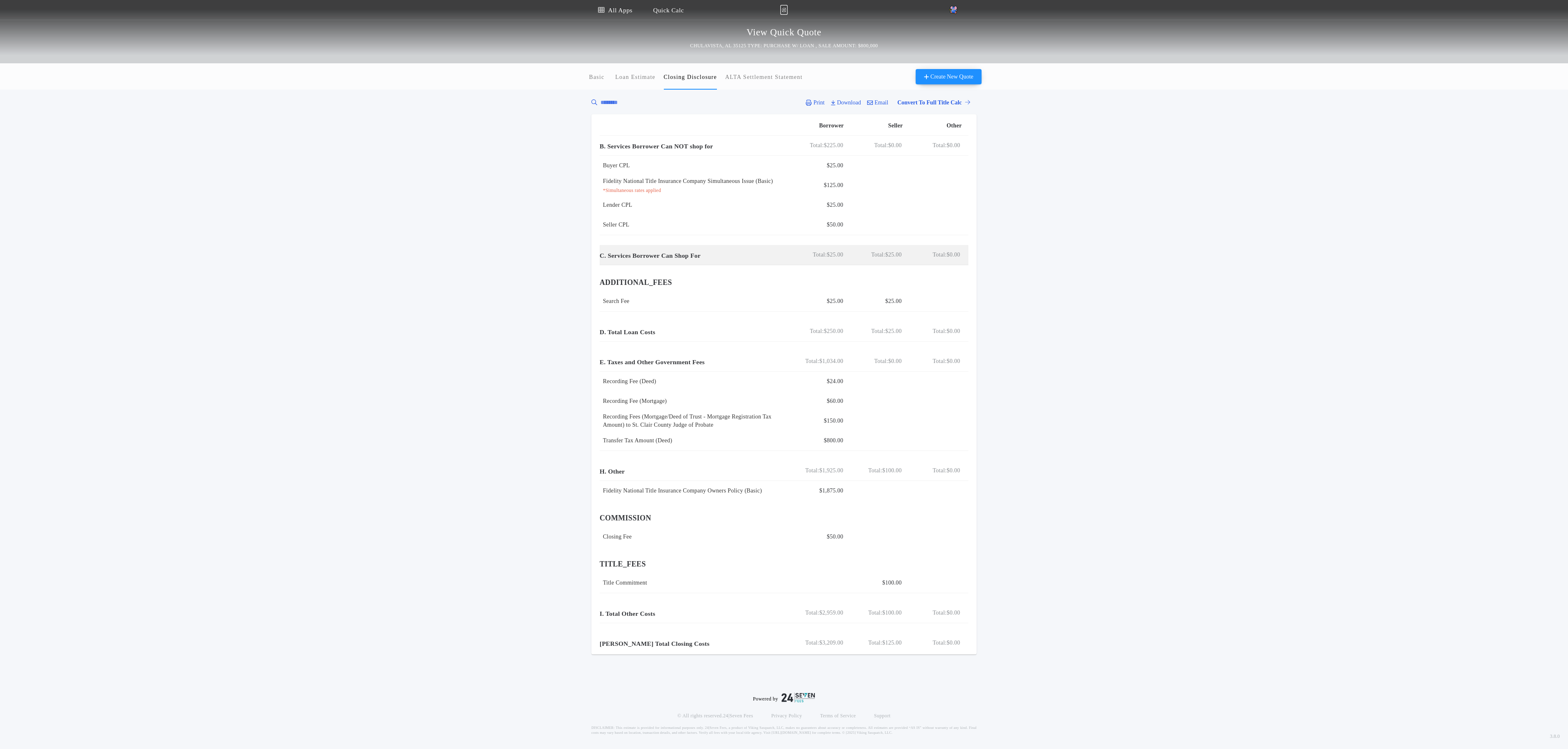
click at [680, 255] on p "C. Services Borrower Can Shop For" at bounding box center [650, 256] width 101 height 13
copy div "C. Services Borrower Can Shop For Total Buyer"
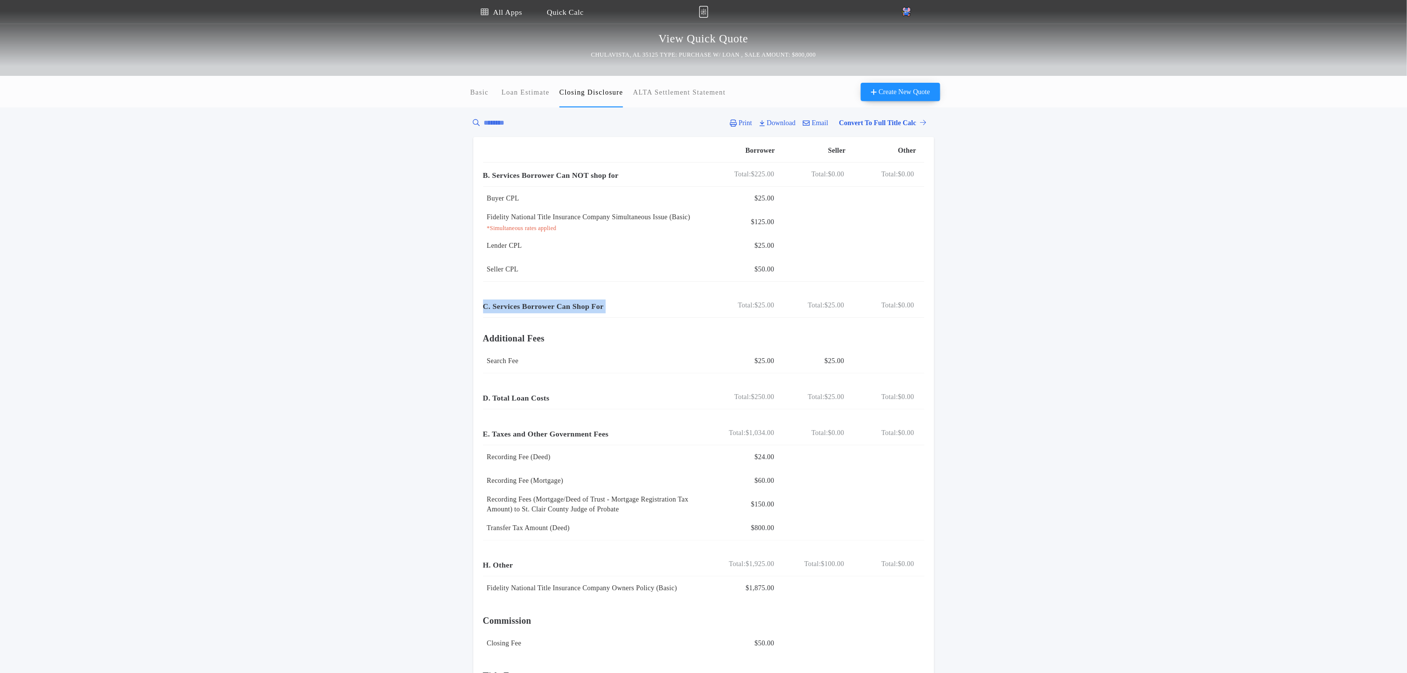
click at [300, 284] on div "Basic Loan Estimate Closing Disclosure ALTA Settlement Statement Closing Disclo…" at bounding box center [703, 430] width 1407 height 708
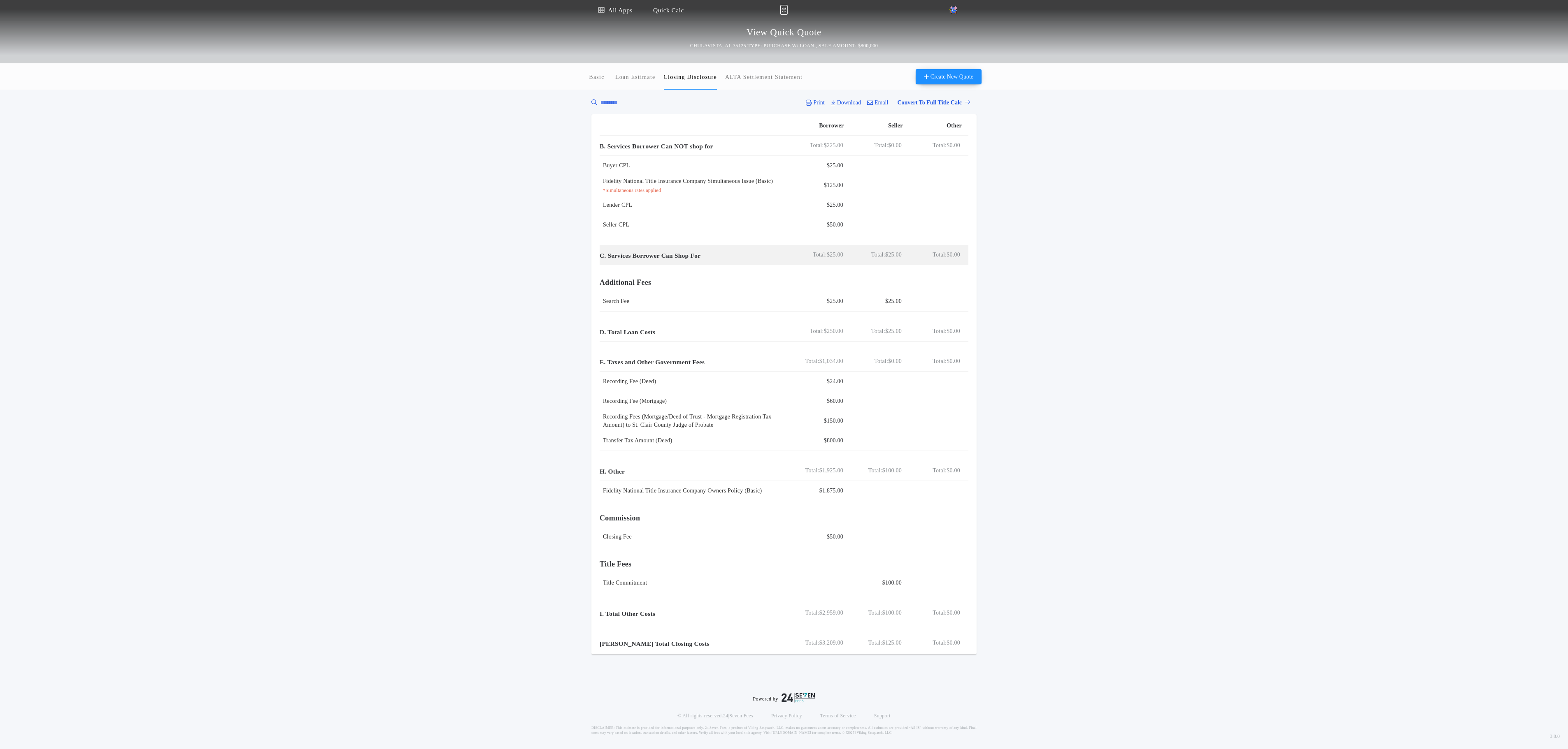
click at [678, 256] on p "C. Services Borrower Can Shop For" at bounding box center [650, 256] width 101 height 13
copy div "C. Services Borrower Can Shop For Total Buyer"
click at [408, 374] on div "Basic Loan Estimate Closing Disclosure ALTA Settlement Statement Closing Disclo…" at bounding box center [784, 359] width 1568 height 591
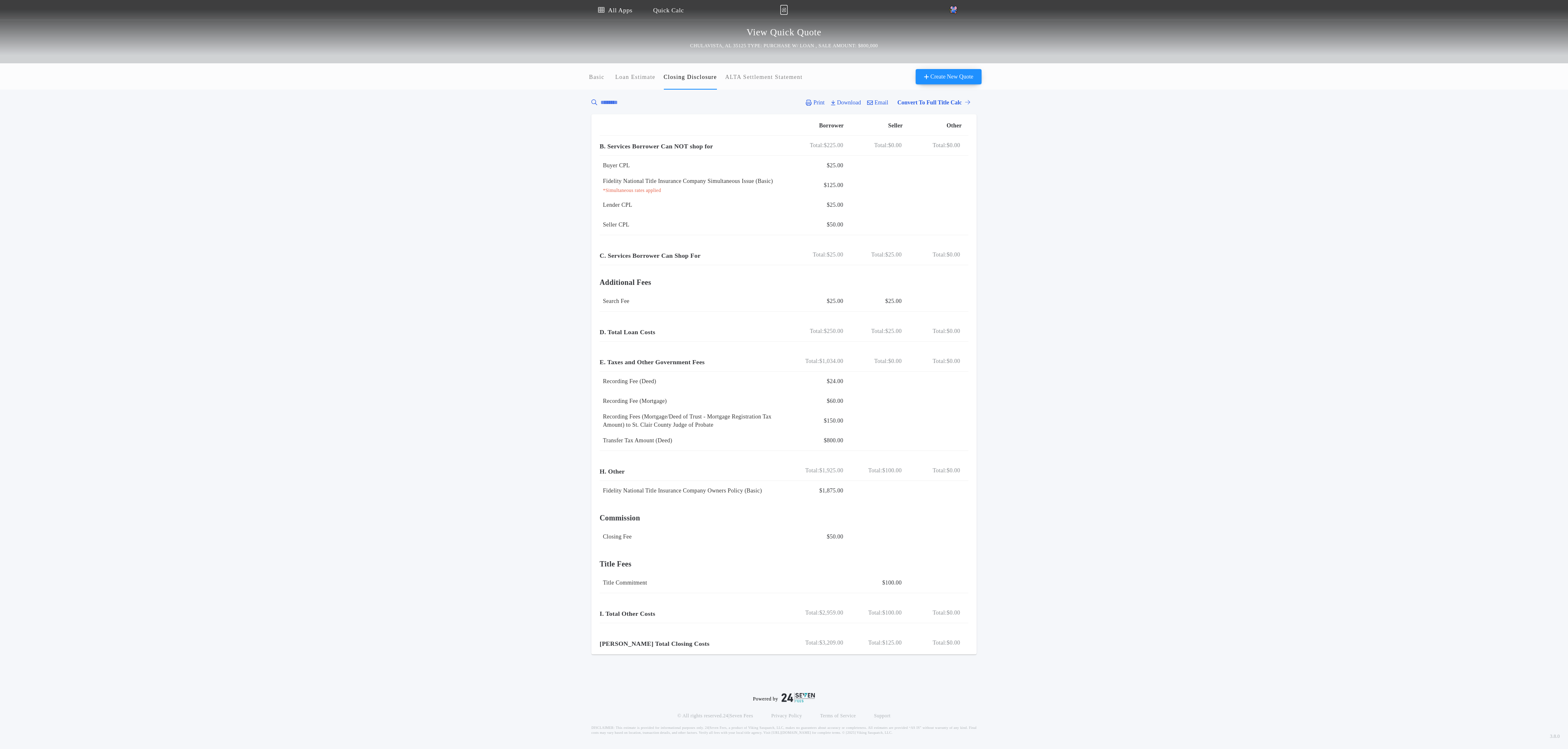
click at [387, 343] on div "Basic Loan Estimate Closing Disclosure ALTA Settlement Statement Closing Disclo…" at bounding box center [784, 359] width 1568 height 591
click at [629, 80] on p "Loan Estimate" at bounding box center [635, 78] width 40 height 8
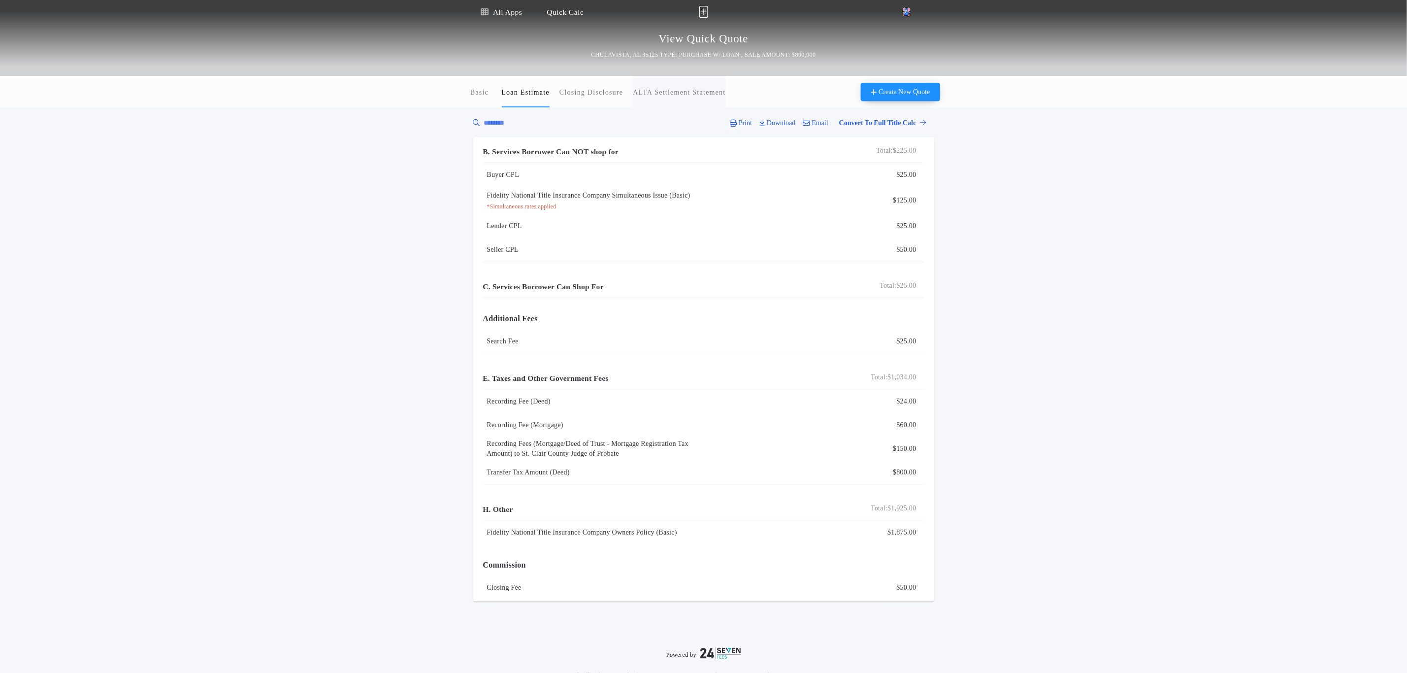
click at [700, 94] on p "ALTA Settlement Statement" at bounding box center [679, 93] width 93 height 10
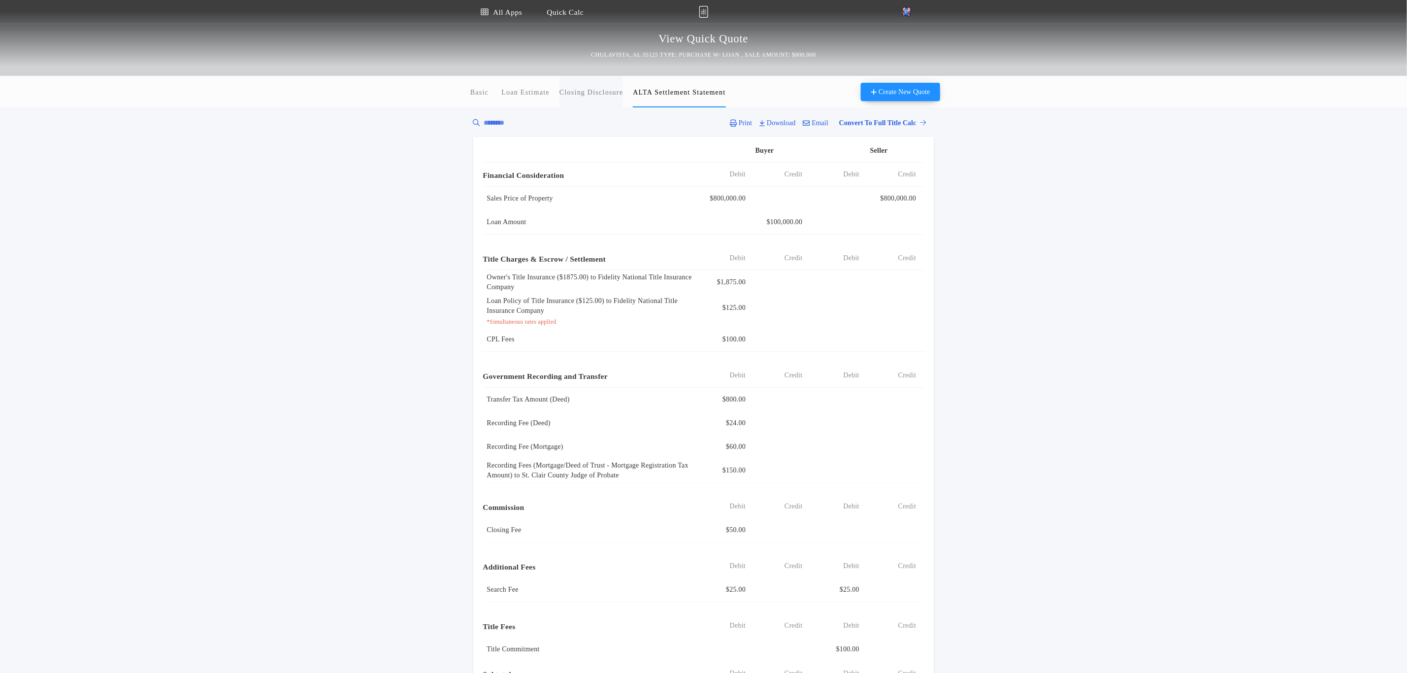
click at [572, 104] on button "Closing Disclosure" at bounding box center [592, 92] width 64 height 32
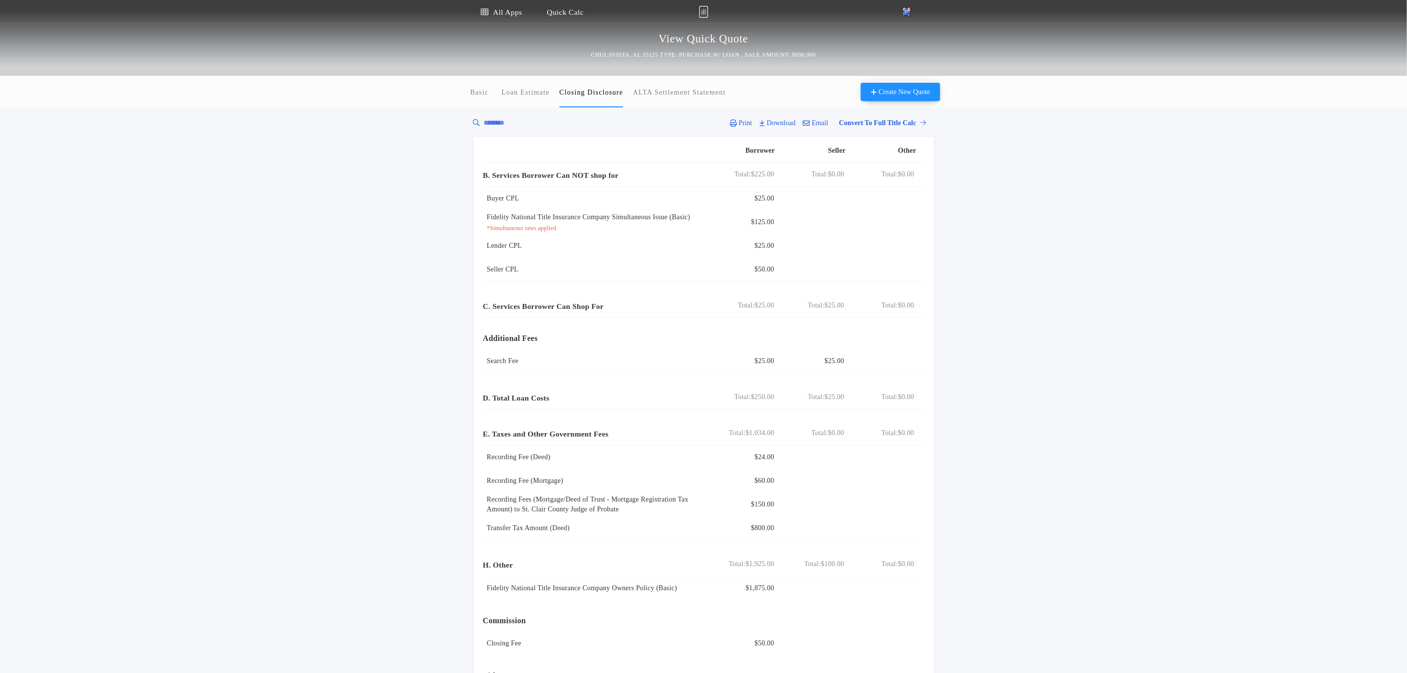
click at [300, 399] on div "Basic Loan Estimate Closing Disclosure ALTA Settlement Statement Closing Disclo…" at bounding box center [703, 430] width 1407 height 708
click at [265, 448] on div "Basic Loan Estimate Closing Disclosure ALTA Settlement Statement Closing Disclo…" at bounding box center [703, 430] width 1407 height 708
click at [506, 3] on link "All Apps" at bounding box center [501, 12] width 44 height 24
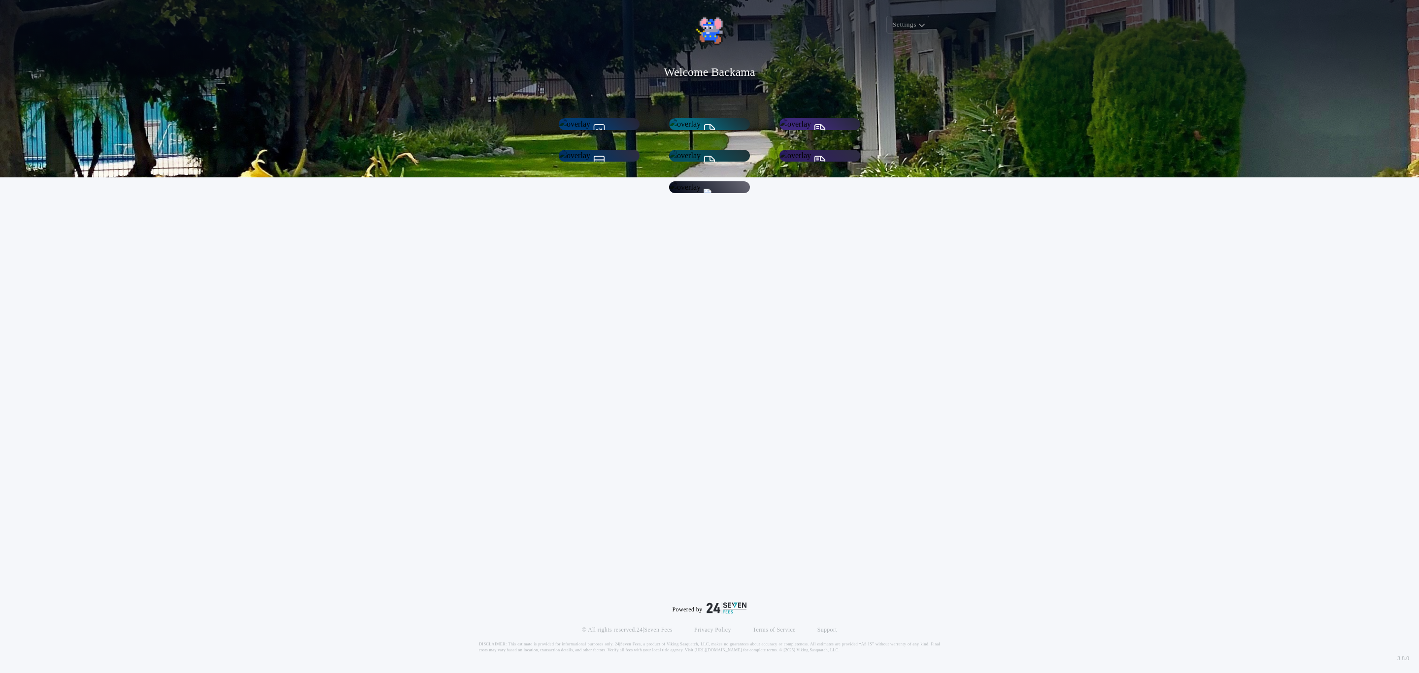
click at [602, 164] on h1 "Quick Calc" at bounding box center [599, 159] width 37 height 11
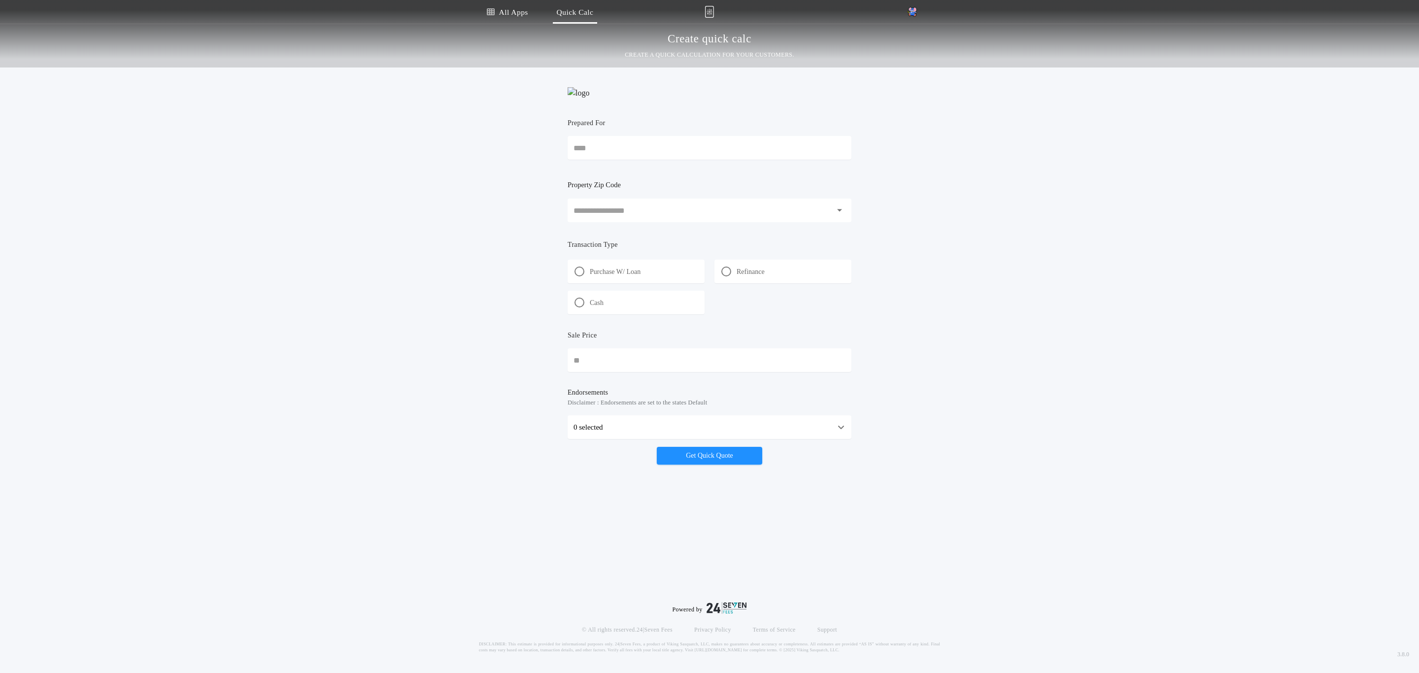
click at [602, 160] on input "Prepared For" at bounding box center [709, 148] width 284 height 24
type input "******"
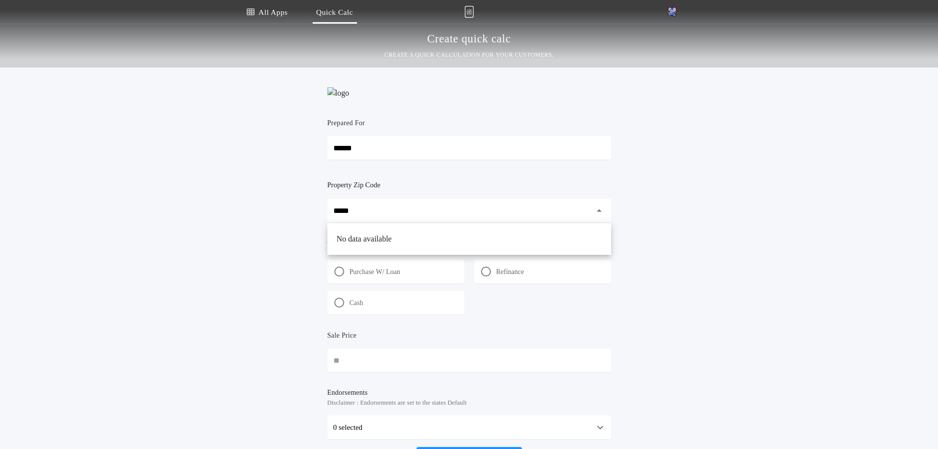
type input "*****"
click at [387, 222] on input "*****" at bounding box center [462, 211] width 258 height 24
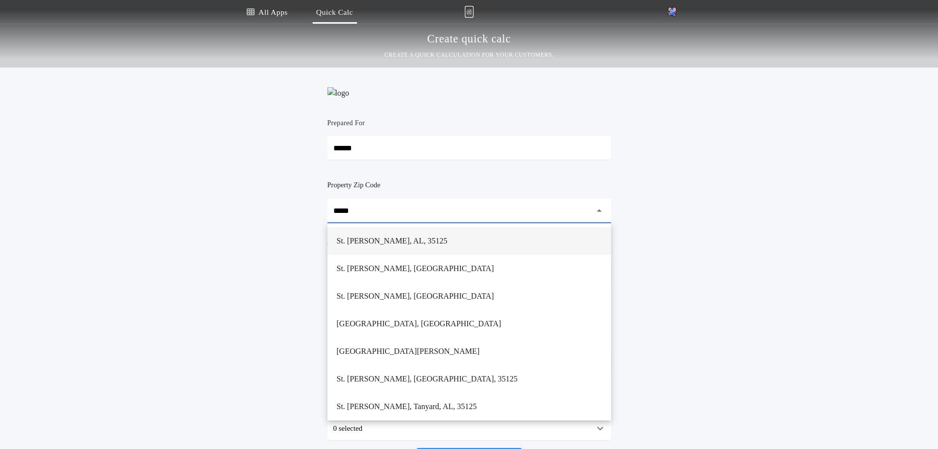
click at [392, 242] on h1 "St. Clair, Chulavista, AL, 35125" at bounding box center [392, 241] width 127 height 24
type input "**********"
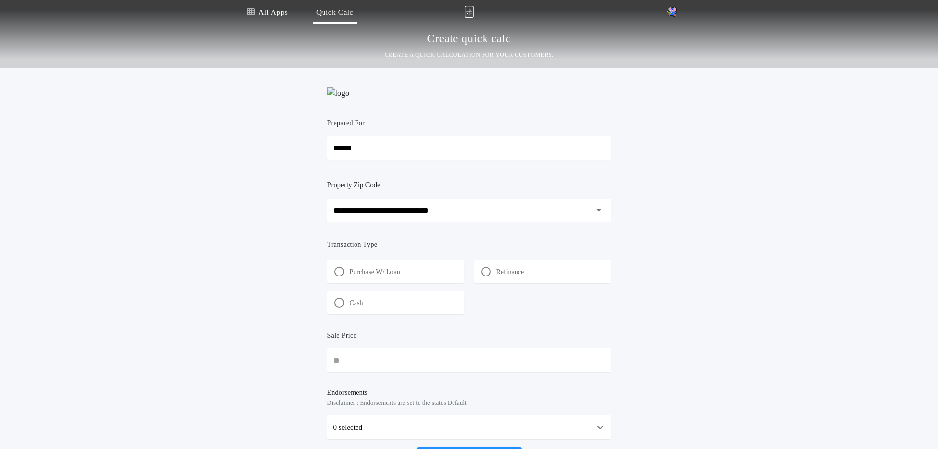
click at [372, 283] on div "Purchase W/ Loan" at bounding box center [396, 272] width 137 height 24
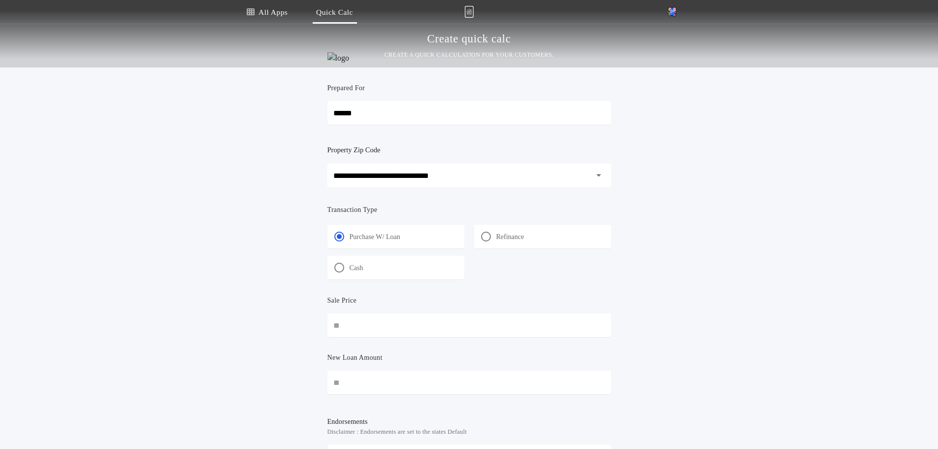
scroll to position [148, 0]
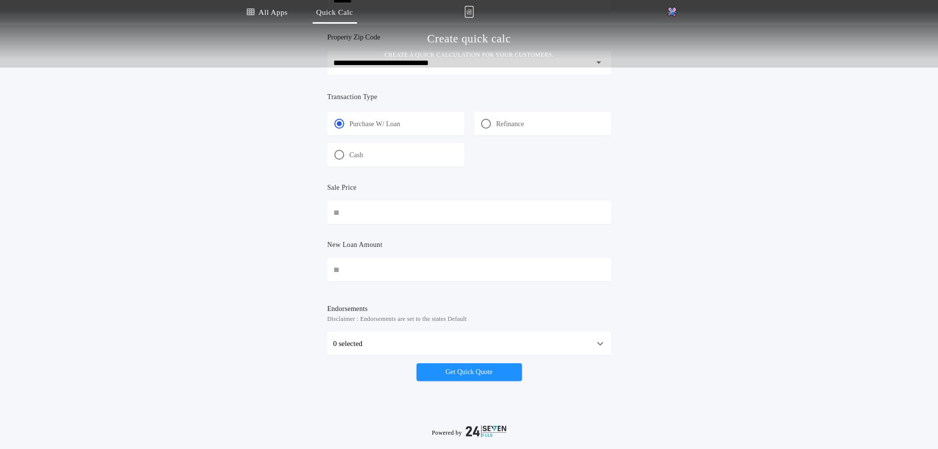
click at [392, 224] on input "Sale Price" at bounding box center [470, 212] width 284 height 24
type input "********"
type input "*******"
click at [462, 381] on button "Get Quick Quote" at bounding box center [469, 372] width 105 height 18
click at [463, 381] on button "Get Quick Quote" at bounding box center [469, 372] width 105 height 18
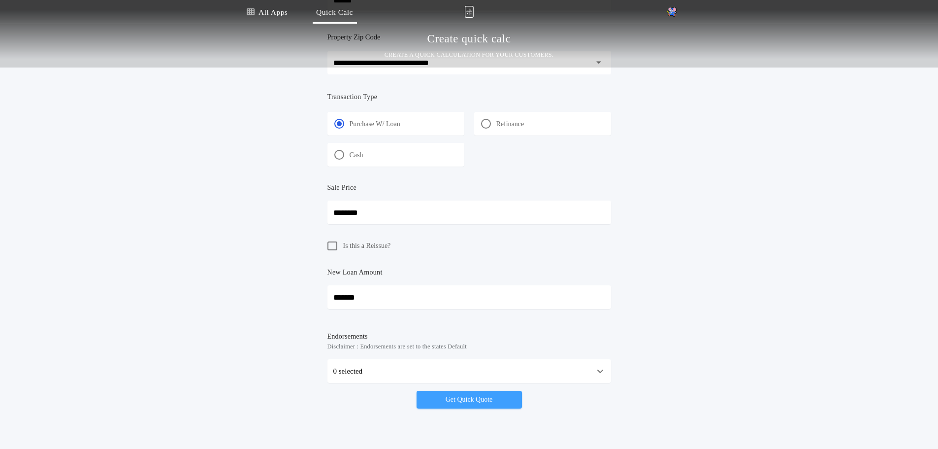
click at [485, 408] on button "Get Quick Quote" at bounding box center [469, 400] width 105 height 18
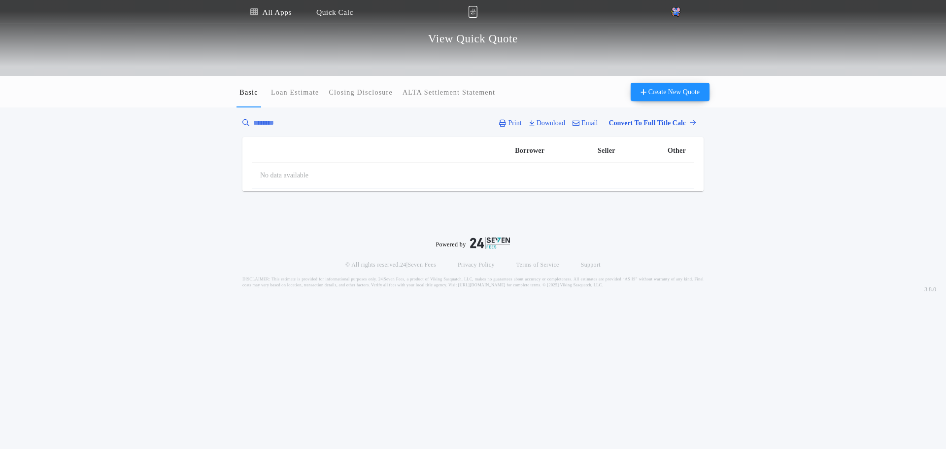
click at [66, 300] on div "All Apps Quick Calc Quick Net Sheet Quick Estimate Title Calculator Seller Net …" at bounding box center [473, 154] width 946 height 308
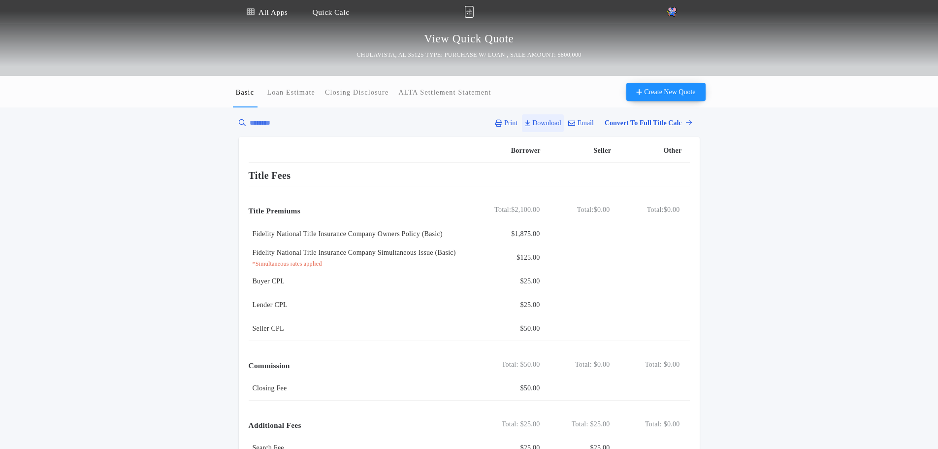
click at [548, 128] on p "Download" at bounding box center [546, 123] width 29 height 10
click at [421, 100] on button "ALTA Settlement Statement" at bounding box center [445, 92] width 93 height 32
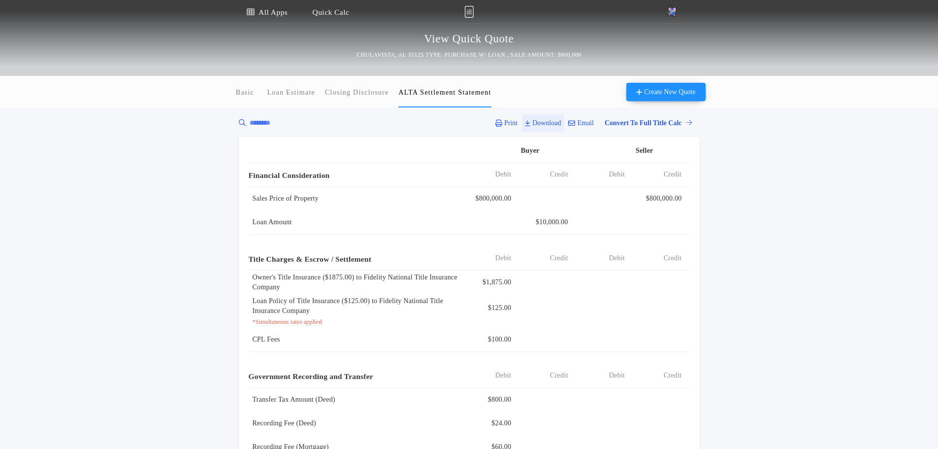
click at [560, 117] on button "Download" at bounding box center [543, 123] width 42 height 18
click at [577, 125] on p "Email" at bounding box center [585, 123] width 16 height 10
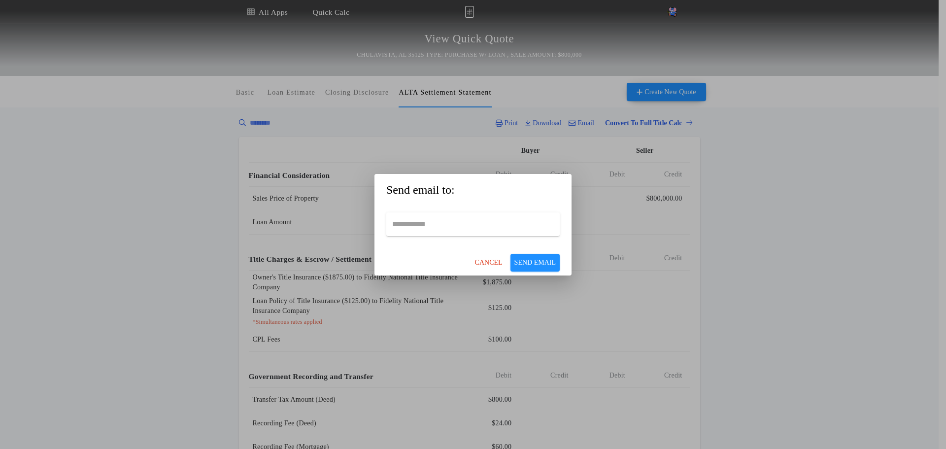
click at [462, 137] on div "Send email to: CANCEL SEND EMAIL" at bounding box center [473, 224] width 946 height 449
click at [502, 263] on p "CANCEL" at bounding box center [489, 263] width 28 height 10
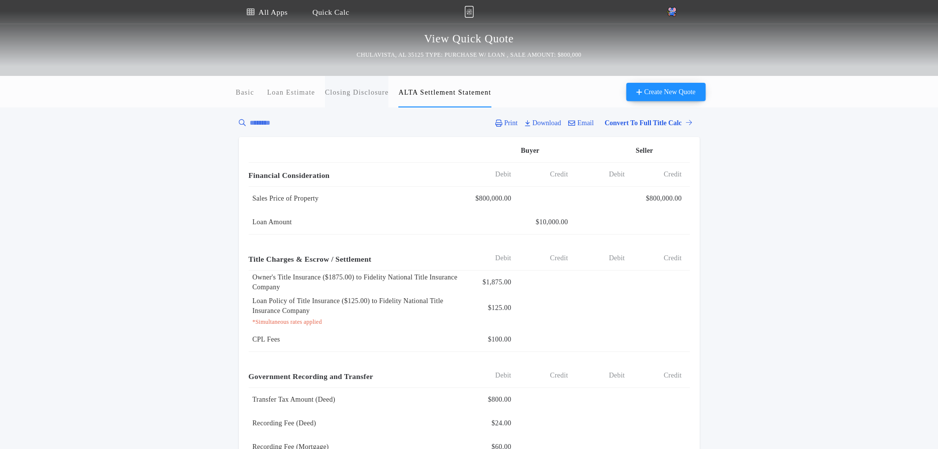
click at [371, 102] on button "Closing Disclosure" at bounding box center [357, 92] width 64 height 32
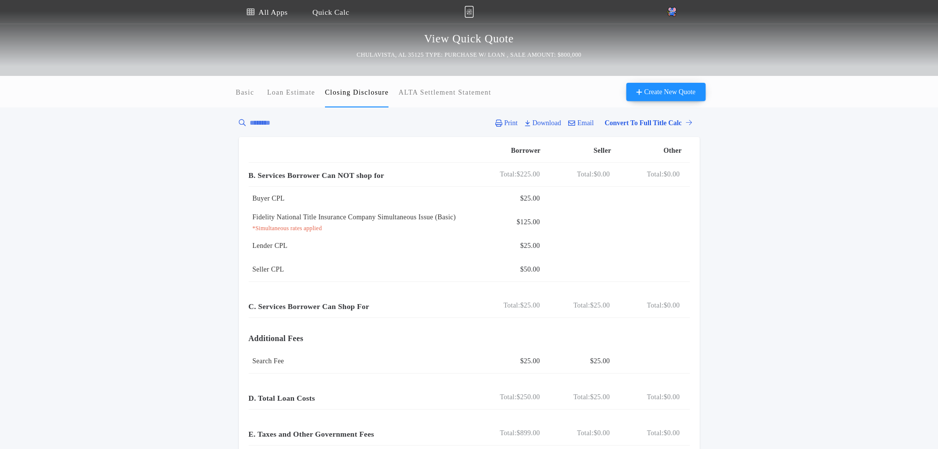
click at [320, 97] on div "Basic Loan Estimate Closing Disclosure ALTA Settlement Statement" at bounding box center [362, 92] width 259 height 32
click at [259, 95] on div "Basic Loan Estimate Closing Disclosure ALTA Settlement Statement" at bounding box center [362, 92] width 259 height 32
click at [236, 97] on p "Basic" at bounding box center [245, 93] width 18 height 10
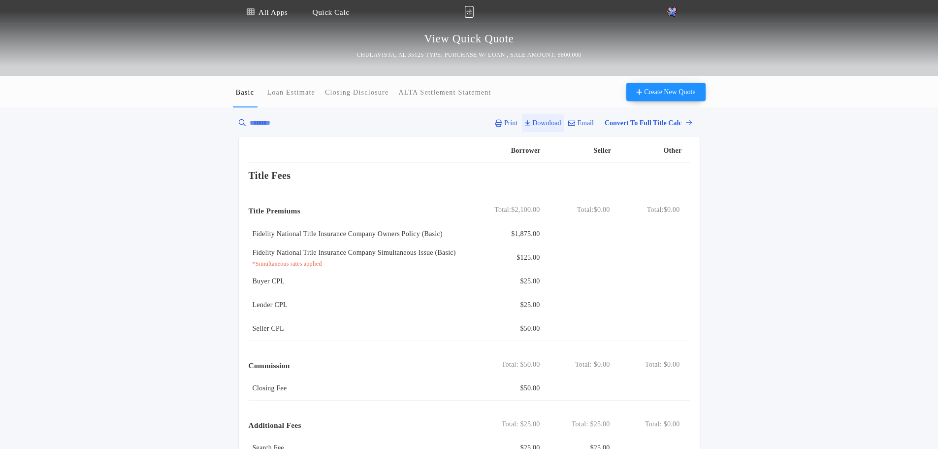
click at [549, 123] on p "Download" at bounding box center [546, 123] width 29 height 10
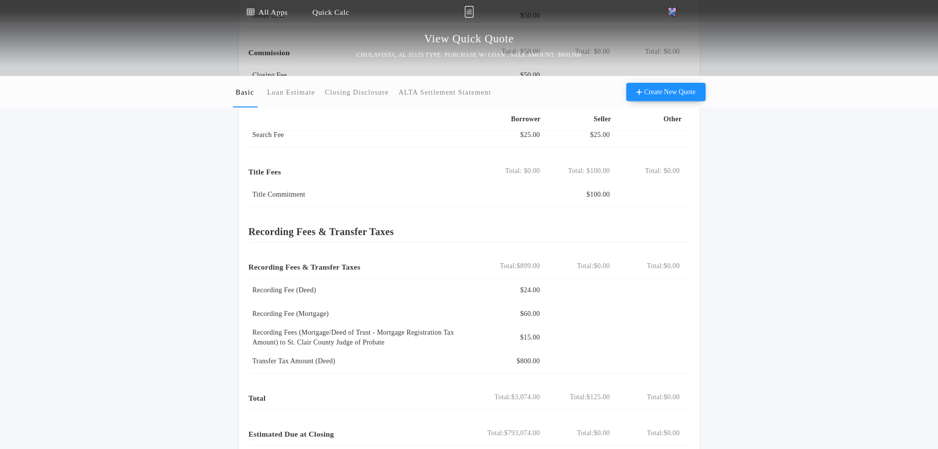
scroll to position [464, 0]
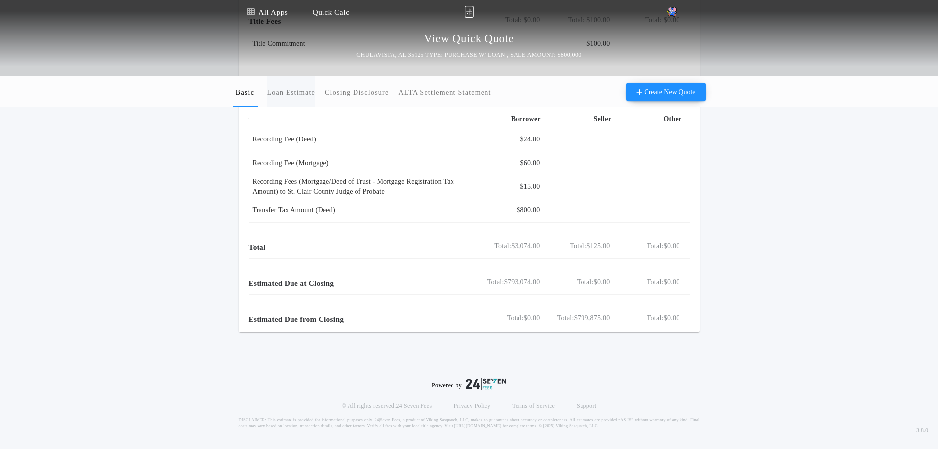
click at [286, 95] on p "Loan Estimate" at bounding box center [291, 93] width 48 height 10
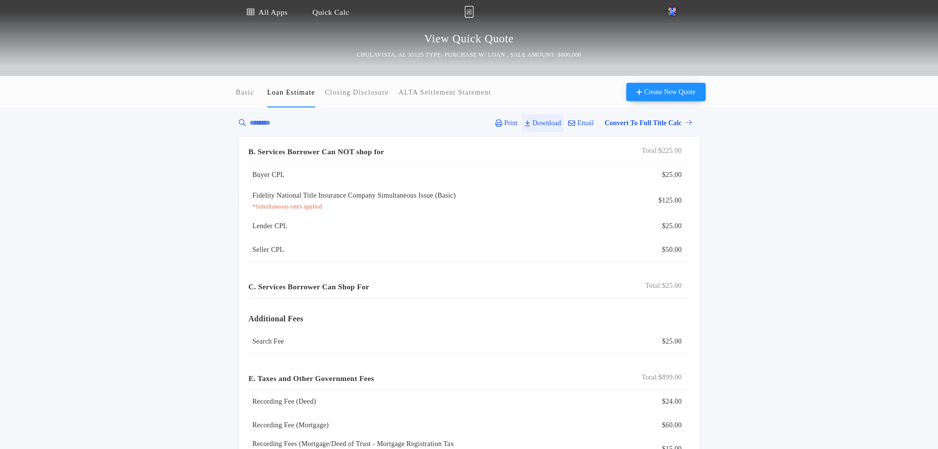
click at [541, 124] on p "Download" at bounding box center [546, 123] width 29 height 10
click at [359, 86] on button "Closing Disclosure" at bounding box center [357, 92] width 64 height 32
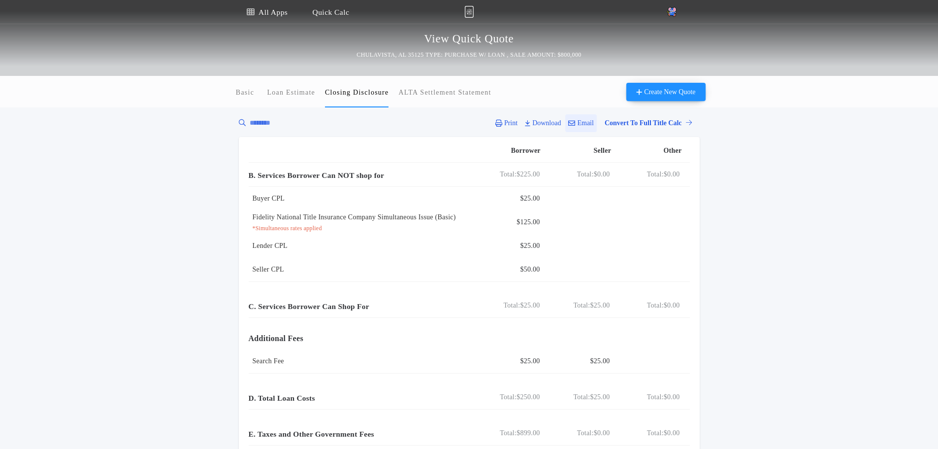
click at [582, 123] on p "Email" at bounding box center [585, 123] width 16 height 10
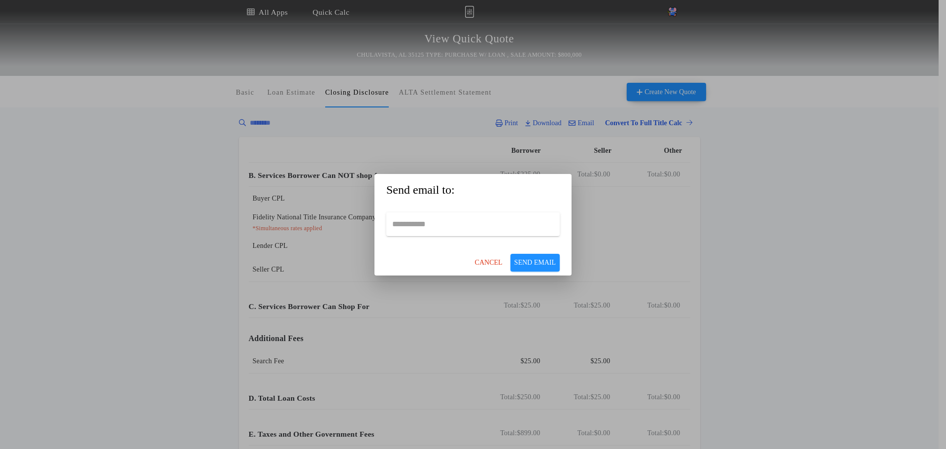
click at [494, 280] on div "Send email to: CANCEL SEND EMAIL" at bounding box center [473, 224] width 946 height 449
click at [509, 253] on div "CANCEL SEND EMAIL" at bounding box center [472, 255] width 173 height 39
click at [480, 259] on p "CANCEL" at bounding box center [489, 263] width 28 height 10
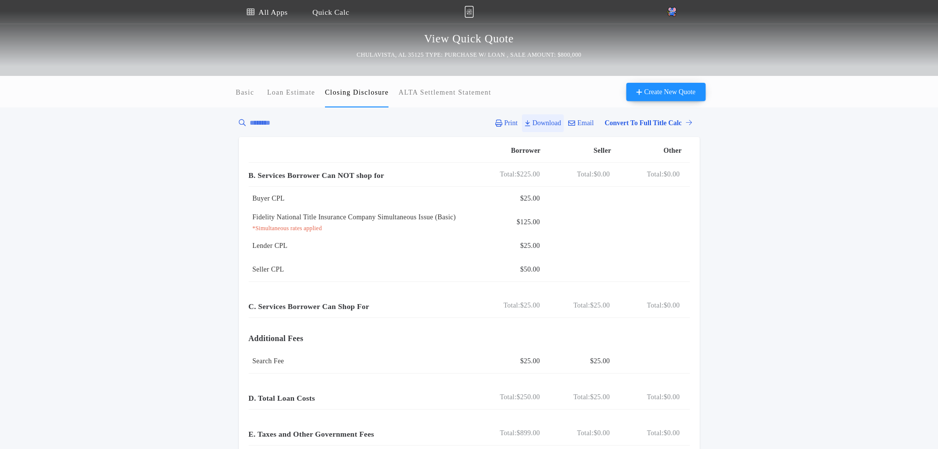
click at [543, 126] on p "Download" at bounding box center [546, 123] width 29 height 10
click at [525, 126] on icon "button" at bounding box center [527, 123] width 5 height 7
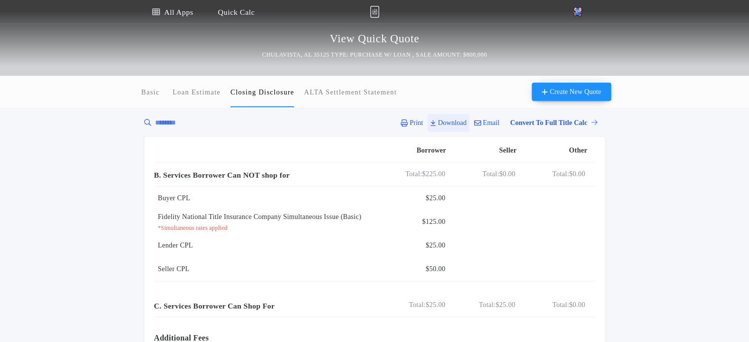
click at [450, 123] on p "Download" at bounding box center [452, 123] width 29 height 10
click at [445, 122] on p "Download" at bounding box center [452, 123] width 29 height 10
click at [439, 127] on p "Download" at bounding box center [452, 123] width 29 height 10
